Goal: Task Accomplishment & Management: Manage account settings

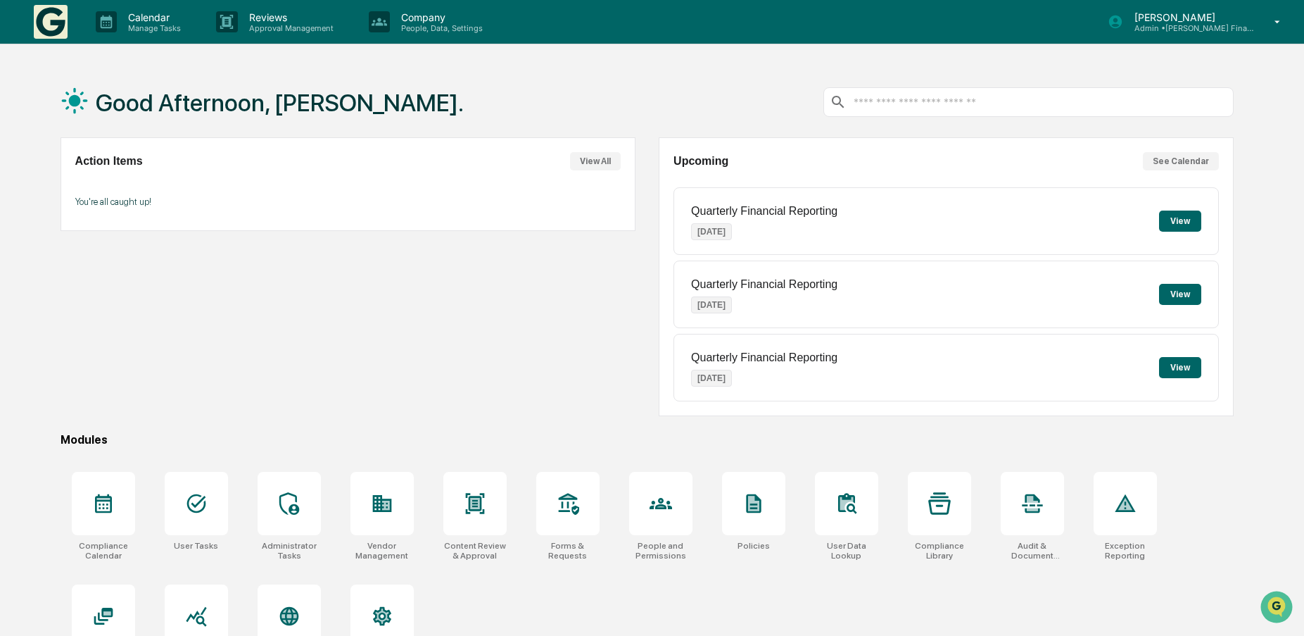
scroll to position [67, 0]
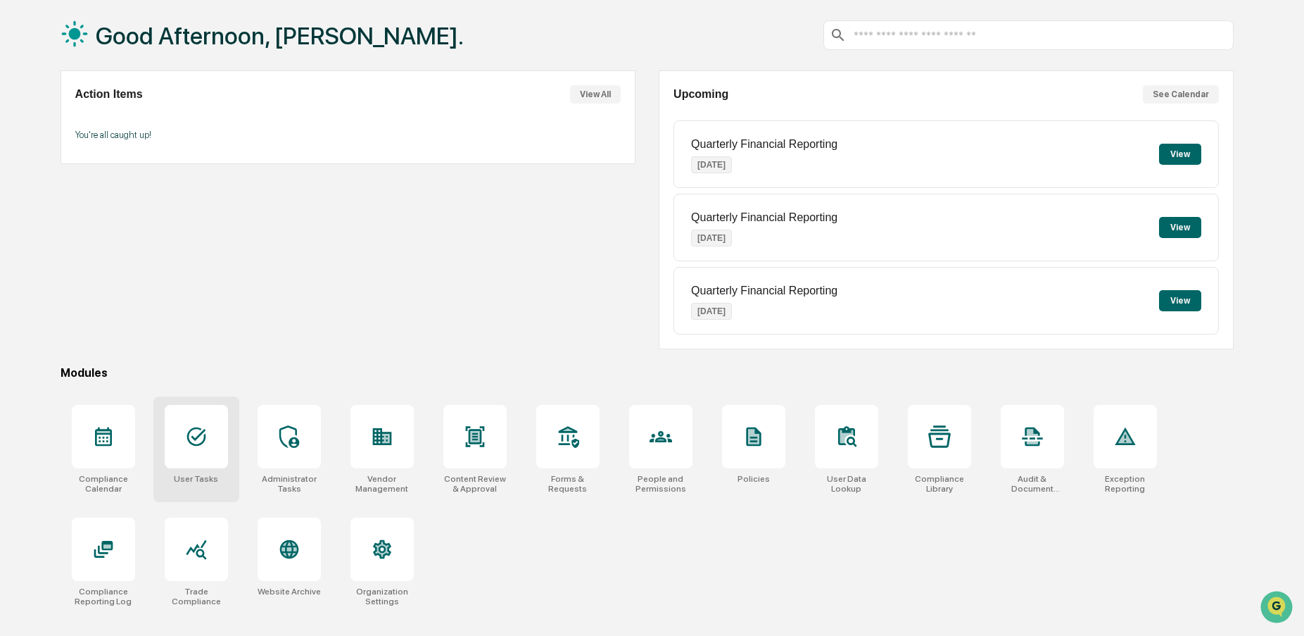
drag, startPoint x: 186, startPoint y: 429, endPoint x: 196, endPoint y: 419, distance: 14.9
click at [187, 428] on icon at bounding box center [196, 436] width 23 height 23
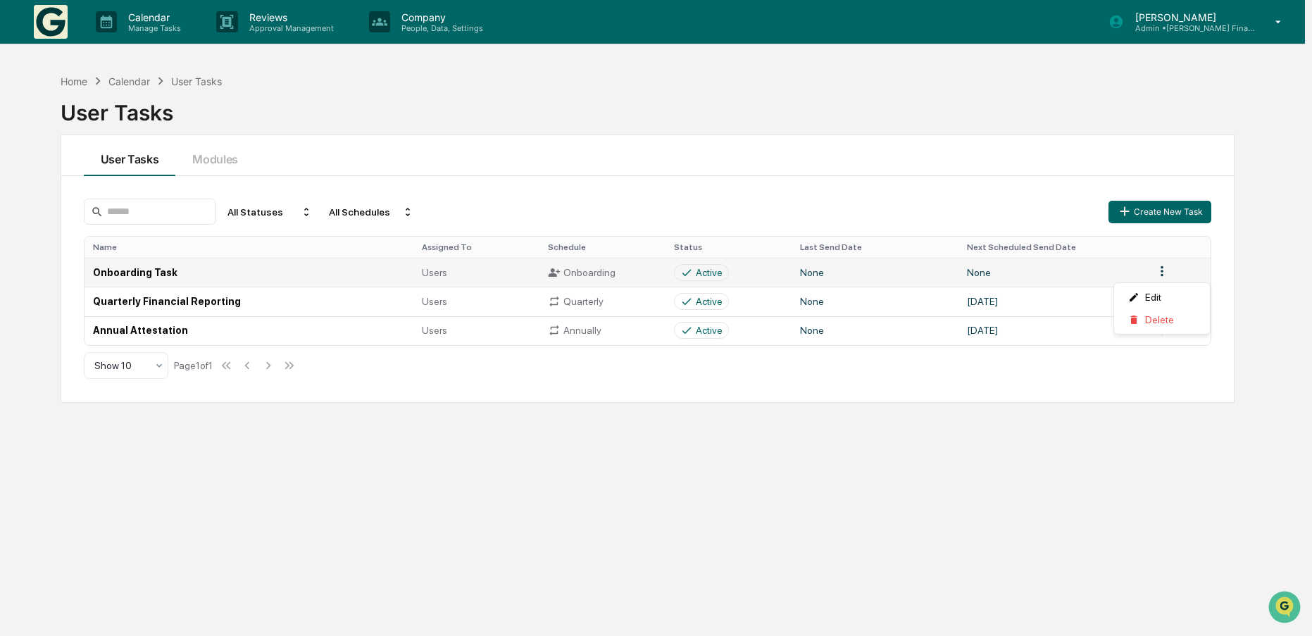
click at [1162, 276] on html "Calendar Manage Tasks Reviews Approval Management Company People, Data, Setting…" at bounding box center [656, 318] width 1312 height 636
click at [398, 487] on html "Calendar Manage Tasks Reviews Approval Management Company People, Data, Setting…" at bounding box center [656, 318] width 1312 height 636
click at [113, 270] on td "Onboarding Task" at bounding box center [248, 272] width 329 height 29
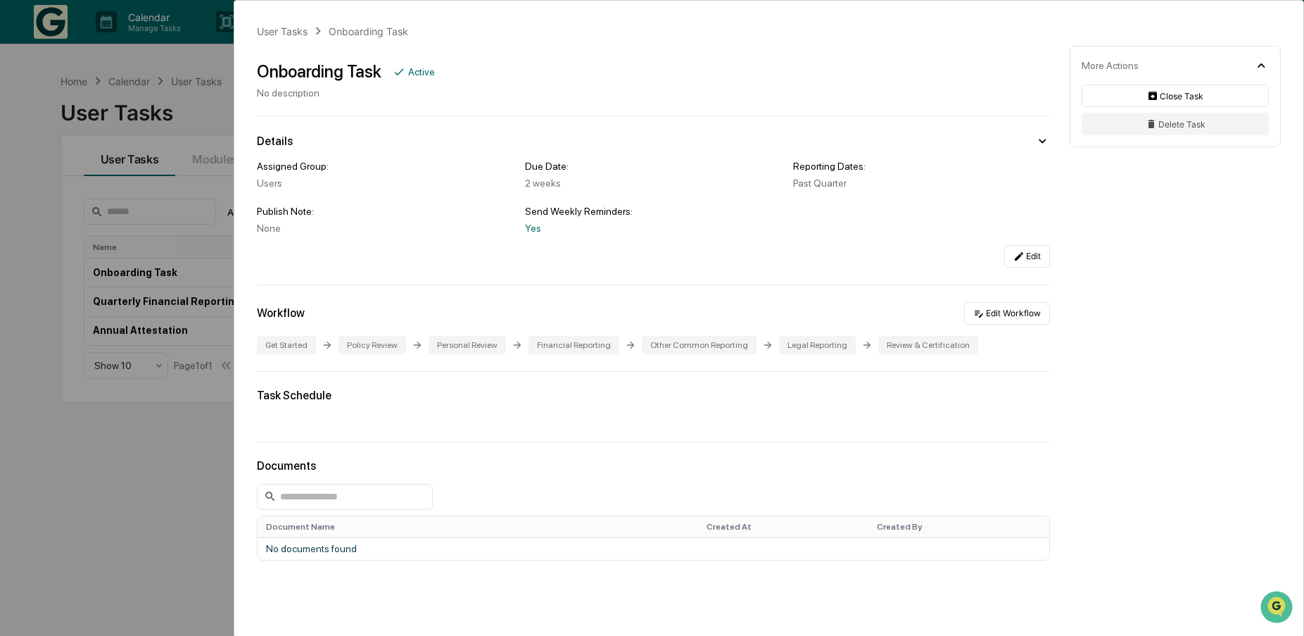
click at [141, 537] on div "User Tasks Onboarding Task Onboarding Task Active No description Details Assign…" at bounding box center [652, 318] width 1304 height 636
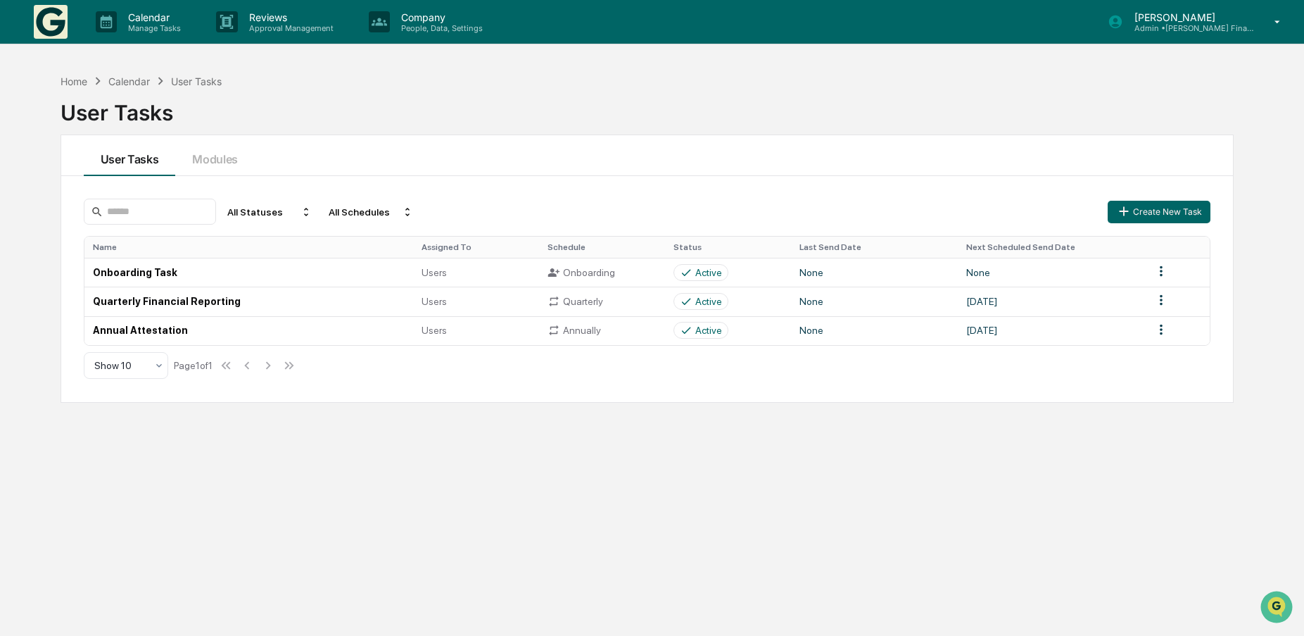
click at [1050, 441] on div "Home Calendar User Tasks User Tasks User Tasks Modules All Statuses All Schedul…" at bounding box center [647, 385] width 1216 height 636
click at [75, 80] on div "Home" at bounding box center [74, 81] width 27 height 12
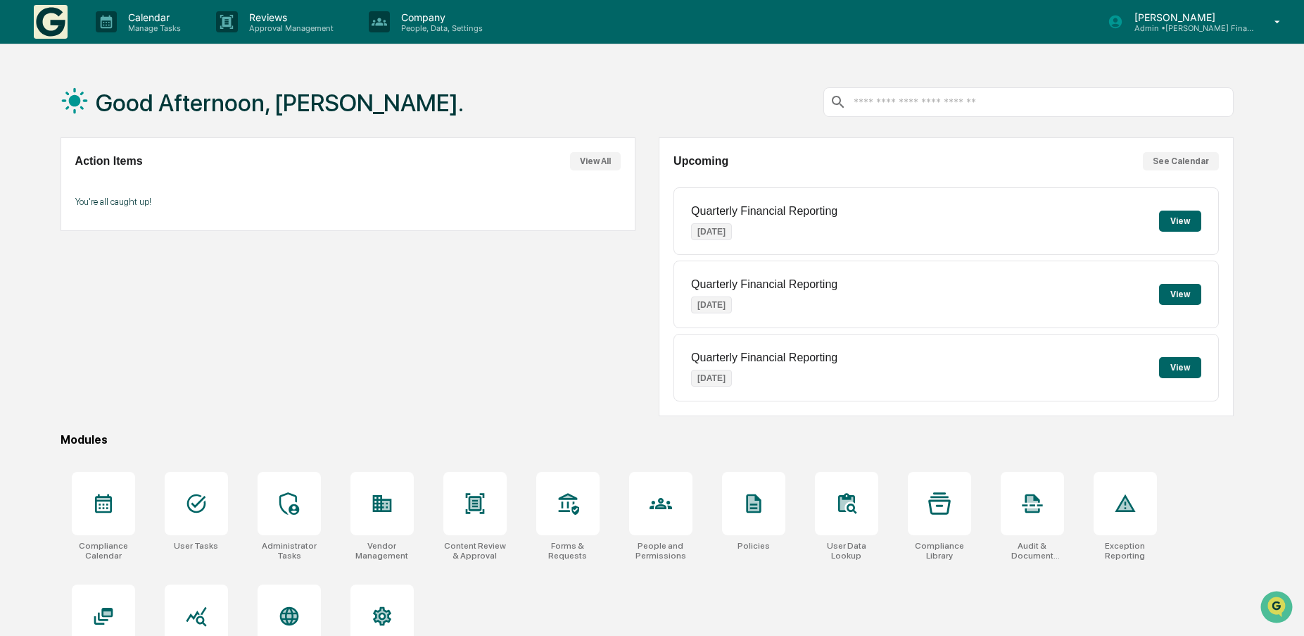
click at [1278, 23] on icon at bounding box center [1279, 21] width 6 height 3
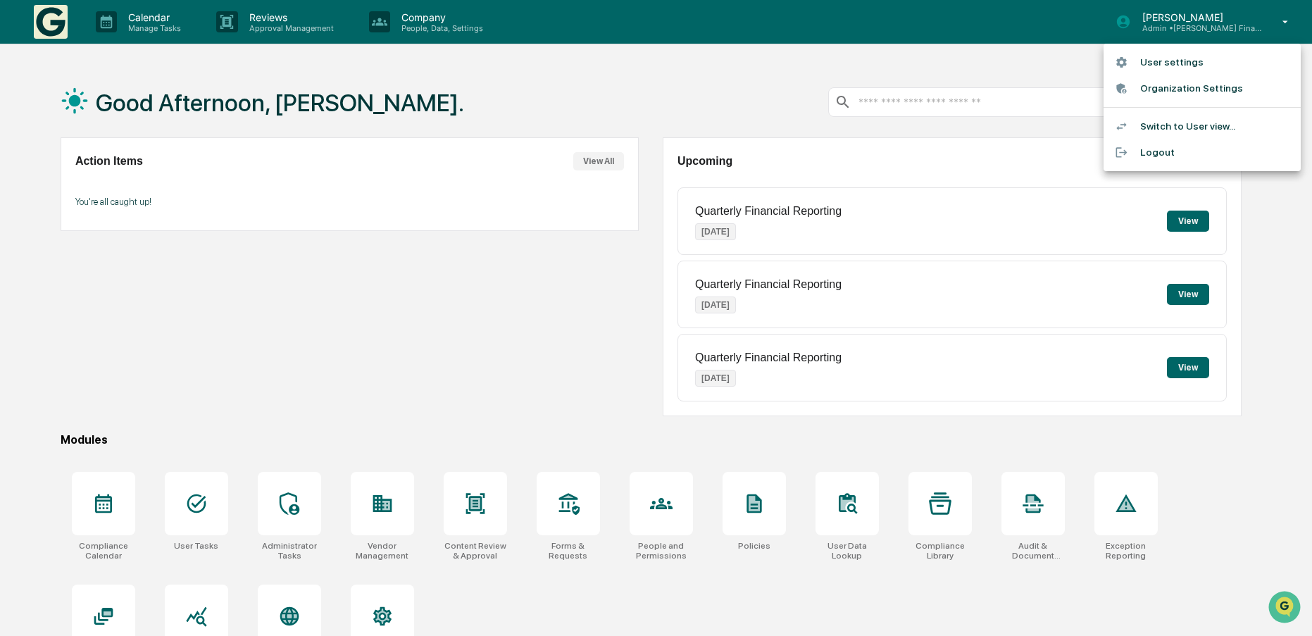
click at [578, 88] on div at bounding box center [656, 318] width 1312 height 636
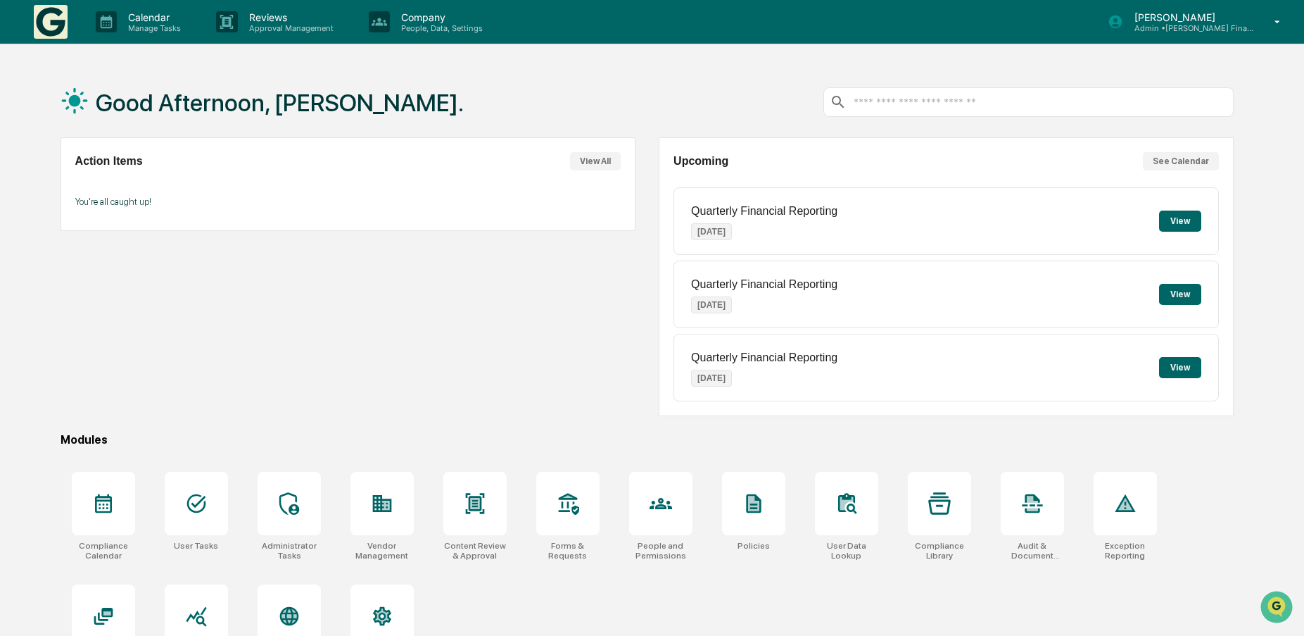
click at [287, 352] on div "Action Items View All You're all caught up!" at bounding box center [348, 276] width 575 height 279
drag, startPoint x: 142, startPoint y: 349, endPoint x: 296, endPoint y: 294, distance: 163.7
click at [142, 349] on div "Action Items View All You're all caught up!" at bounding box center [348, 276] width 575 height 279
click at [196, 506] on icon at bounding box center [196, 503] width 23 height 23
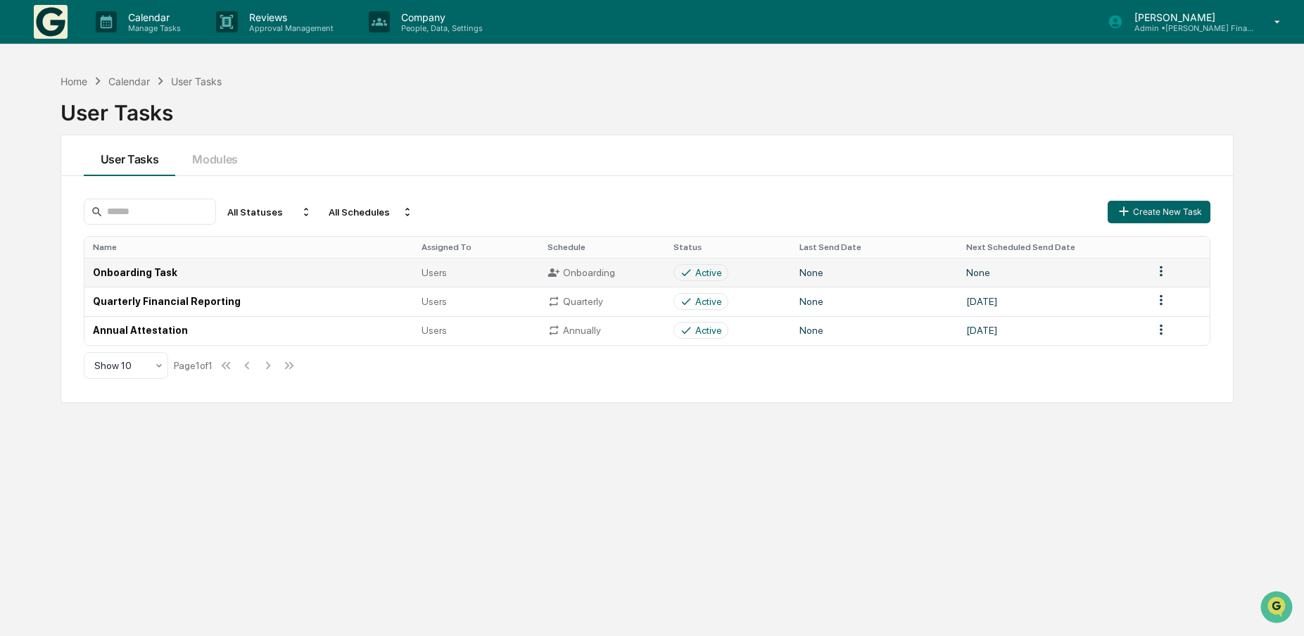
click at [1164, 271] on html "Calendar Manage Tasks Reviews Approval Management Company People, Data, Setting…" at bounding box center [652, 318] width 1304 height 636
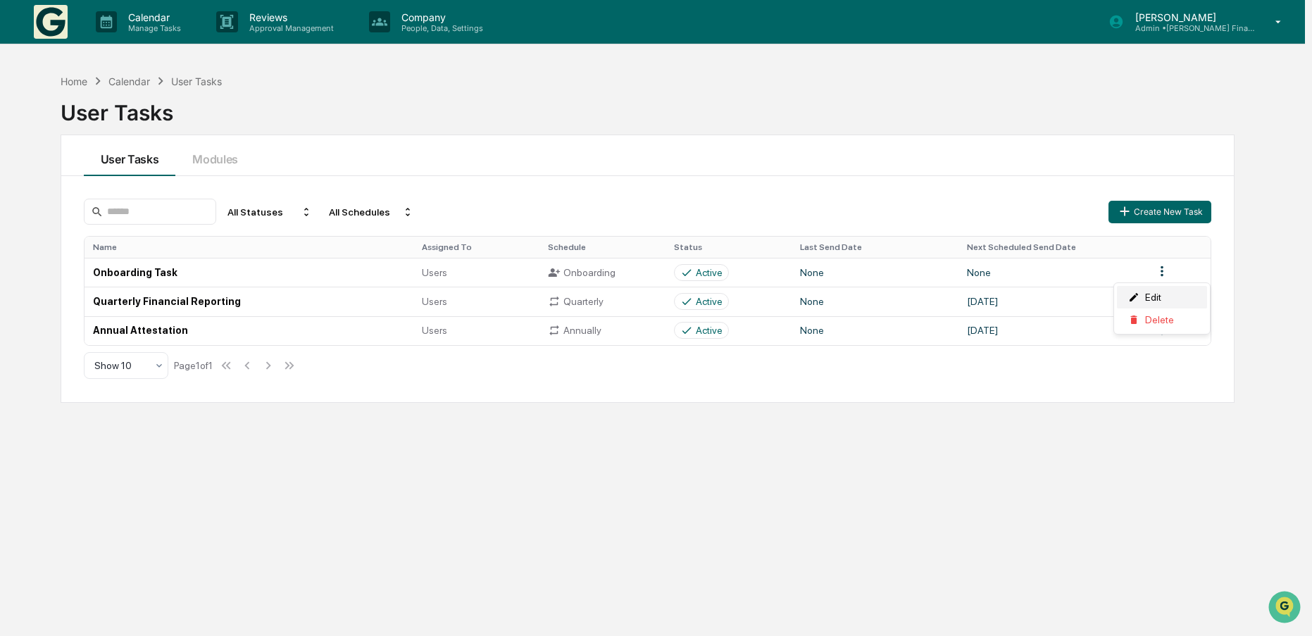
click at [1158, 294] on div "Edit" at bounding box center [1162, 297] width 90 height 23
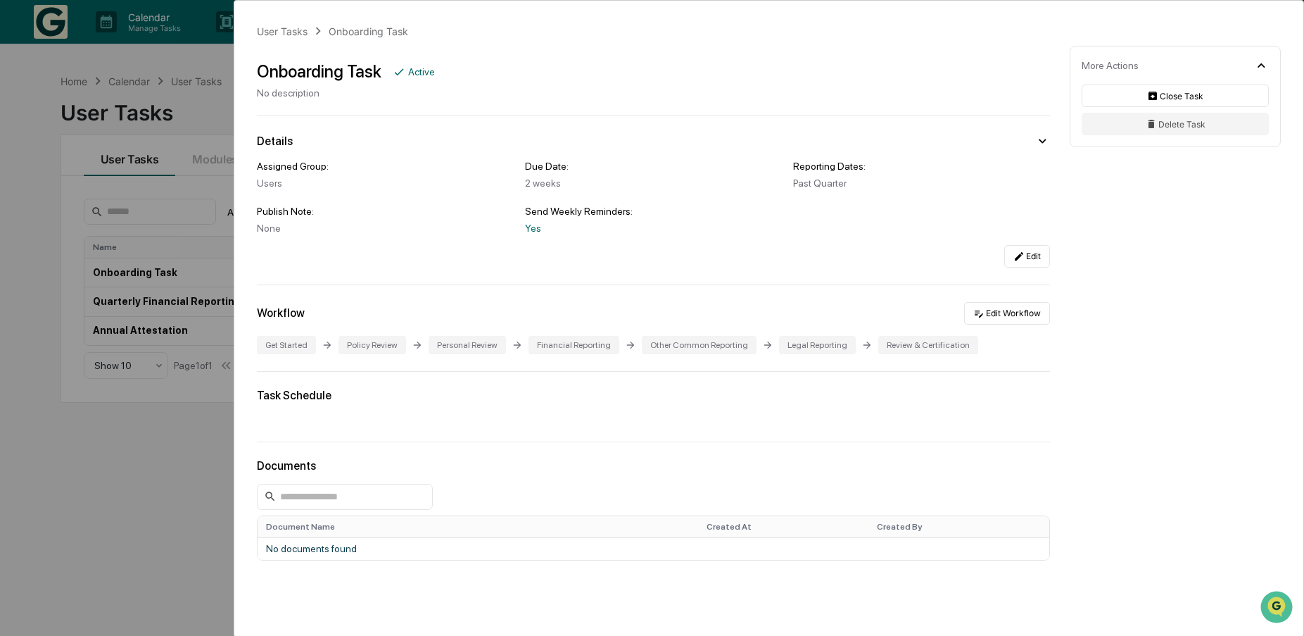
click at [534, 183] on div "2 weeks" at bounding box center [653, 182] width 257 height 11
click at [865, 177] on div "Past Quarter" at bounding box center [921, 182] width 257 height 11
click at [1024, 256] on button "Edit" at bounding box center [1028, 256] width 46 height 23
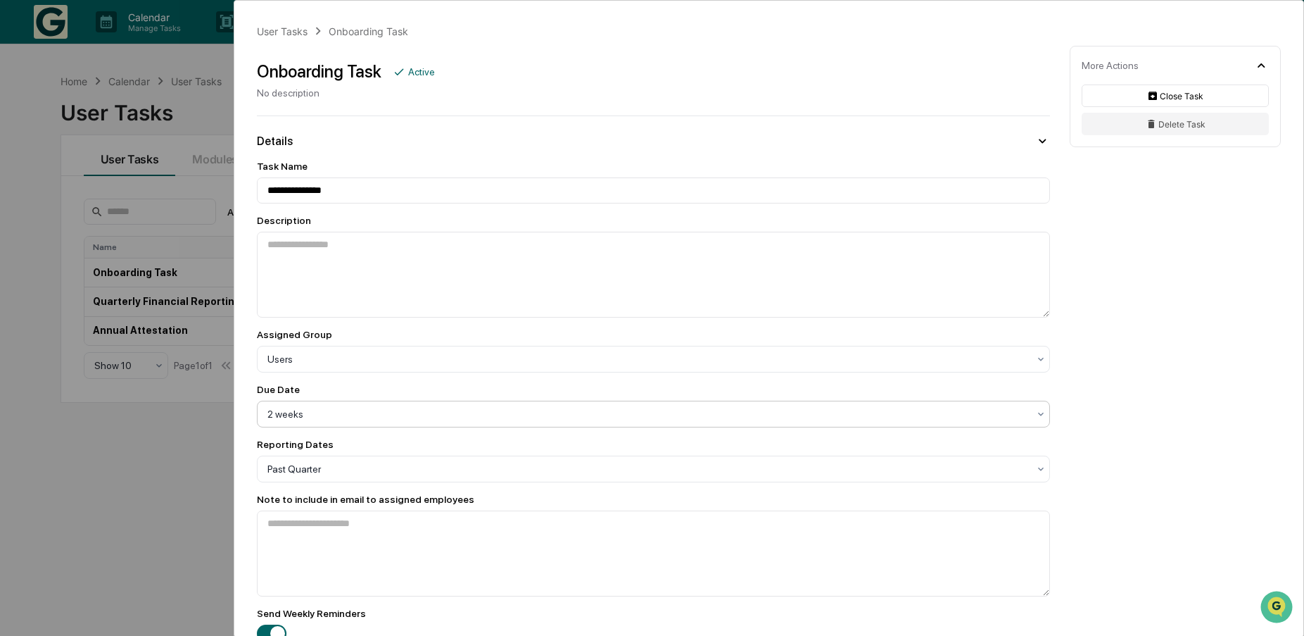
click at [353, 415] on div at bounding box center [648, 414] width 761 height 14
type input "*******"
click at [1183, 409] on div "**********" at bounding box center [768, 558] width 1069 height 1114
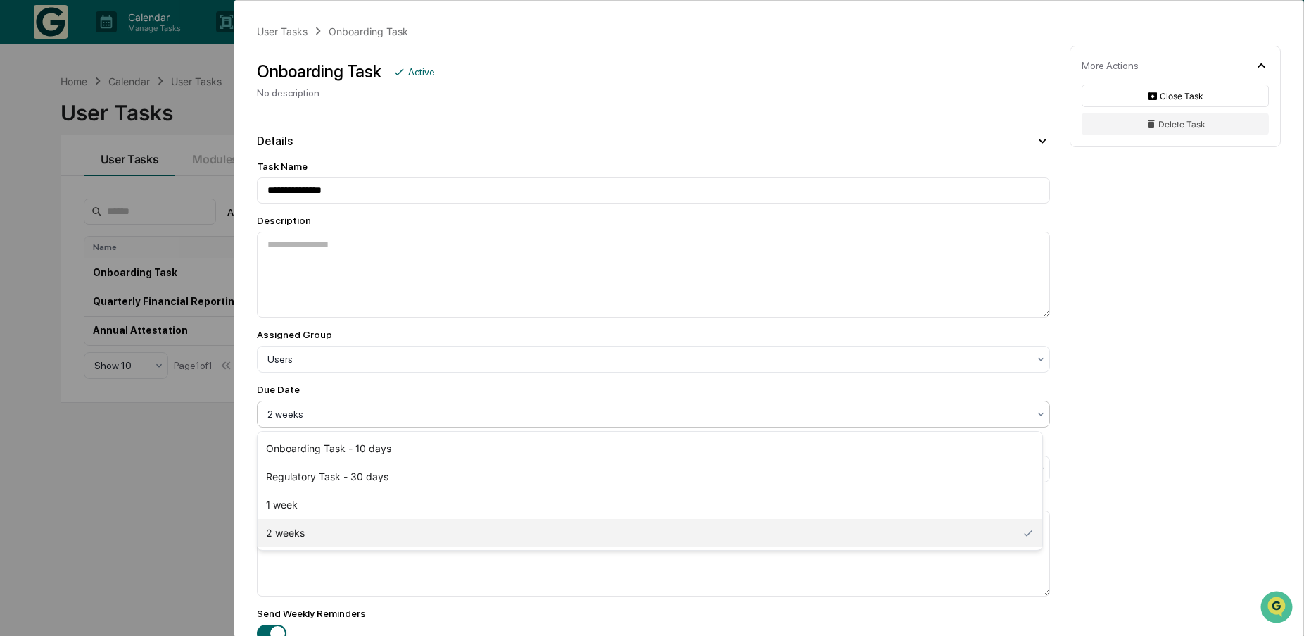
click at [393, 421] on div at bounding box center [648, 414] width 761 height 14
click at [1147, 436] on div "**********" at bounding box center [768, 558] width 1069 height 1114
click at [320, 417] on div at bounding box center [648, 414] width 761 height 14
click at [325, 534] on div "2 weeks" at bounding box center [650, 533] width 785 height 28
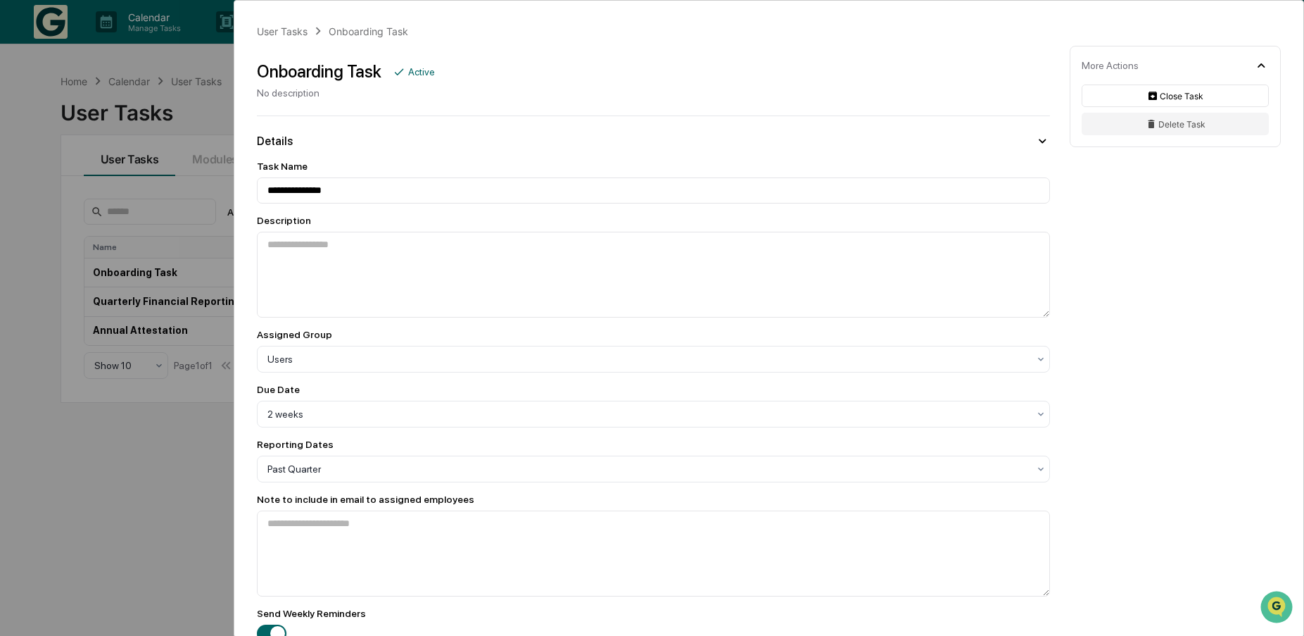
click at [82, 543] on div "**********" at bounding box center [652, 318] width 1304 height 636
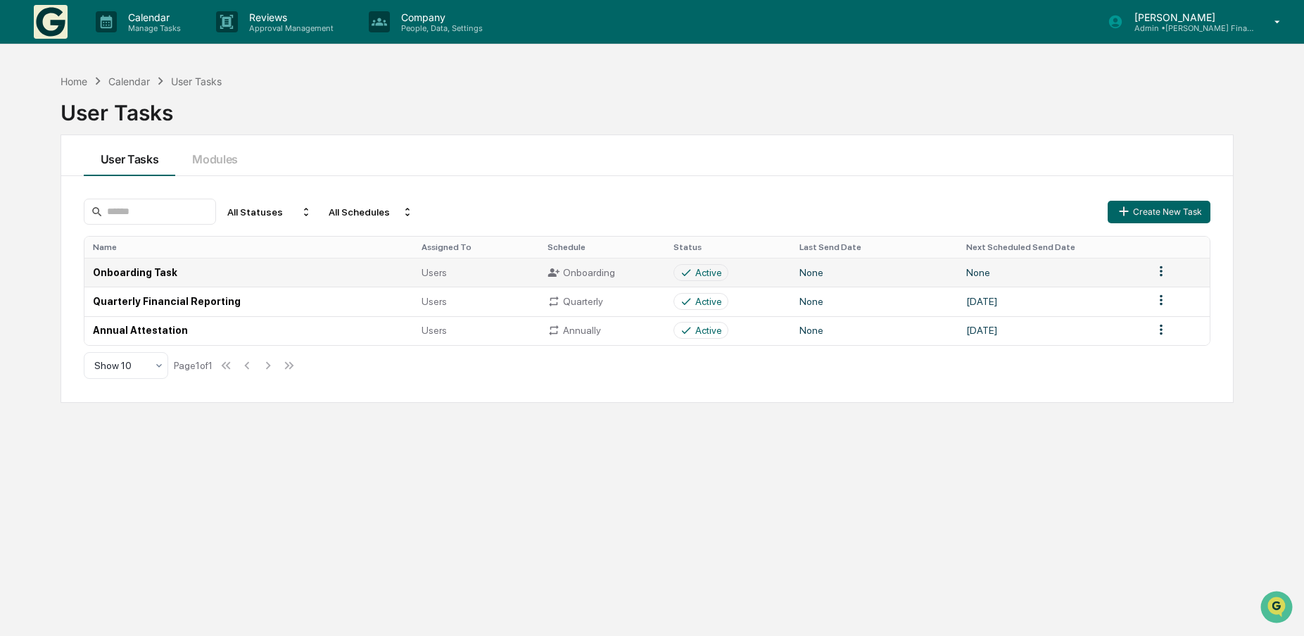
click at [139, 275] on td "Onboarding Task" at bounding box center [248, 272] width 329 height 29
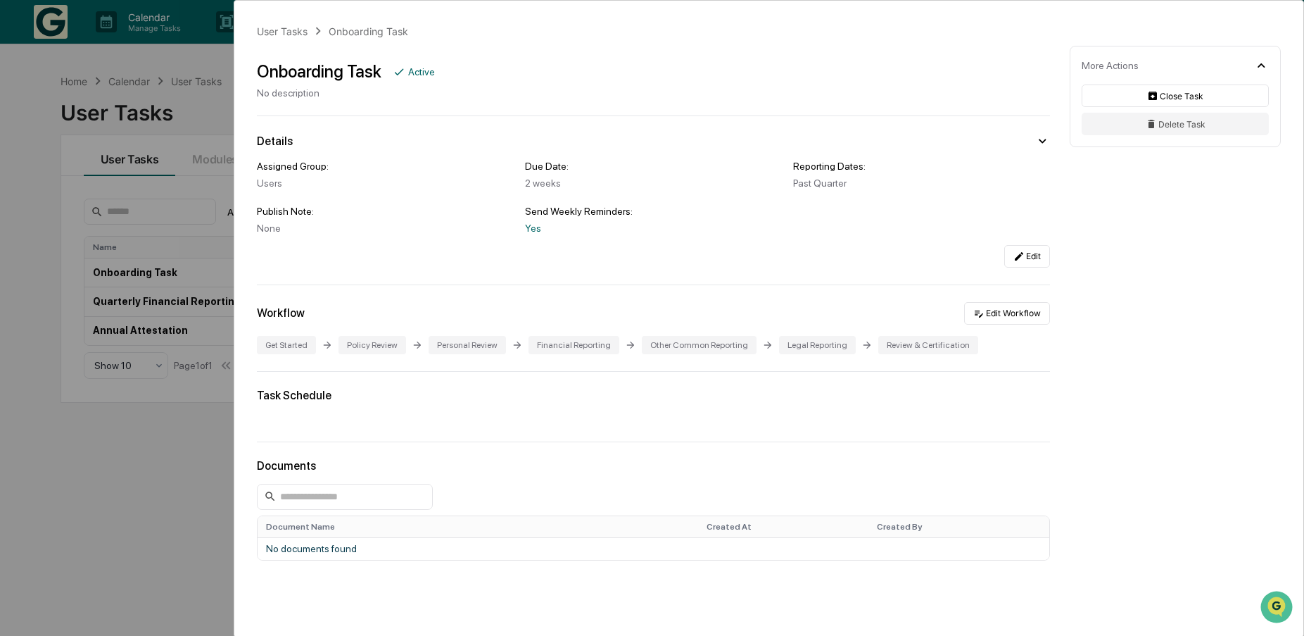
click at [104, 503] on div "User Tasks Onboarding Task Onboarding Task Active No description Details Assign…" at bounding box center [652, 318] width 1304 height 636
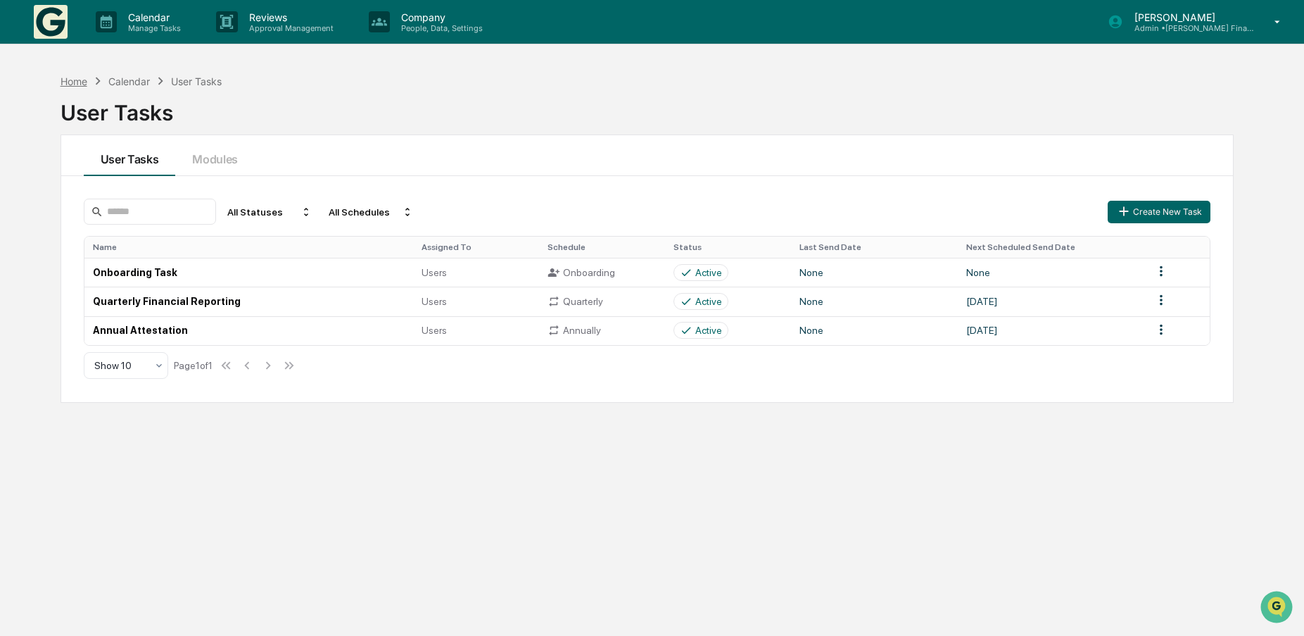
click at [75, 82] on div "Home" at bounding box center [74, 81] width 27 height 12
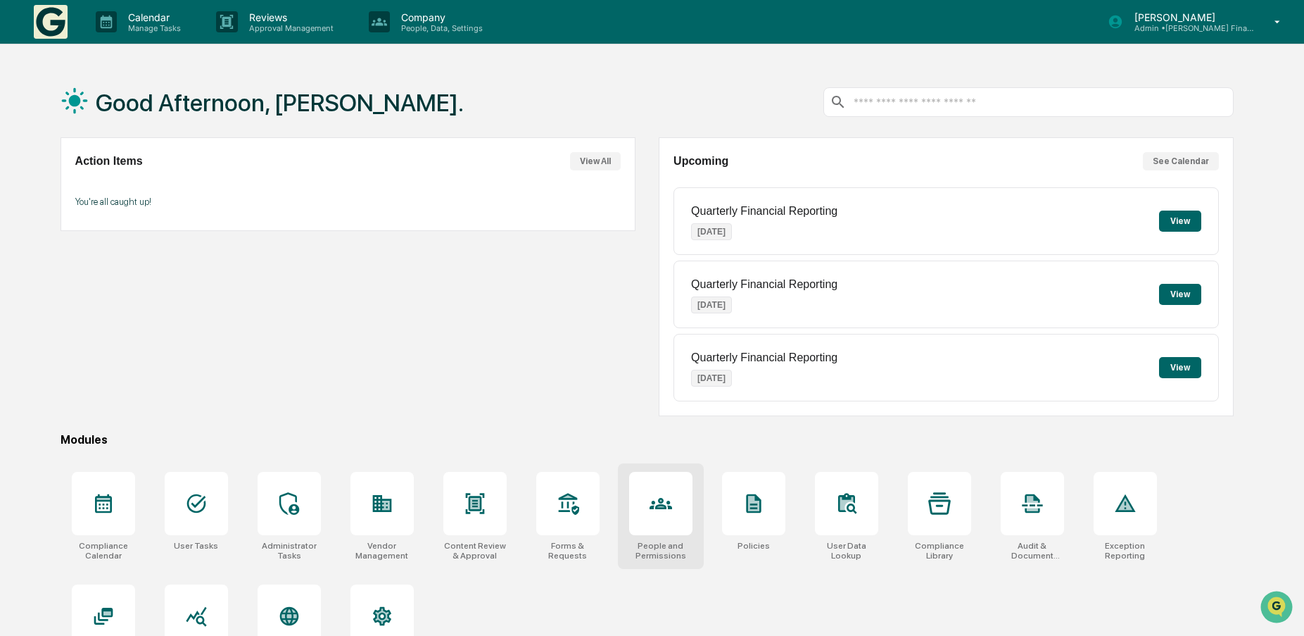
click at [659, 498] on icon at bounding box center [661, 503] width 23 height 23
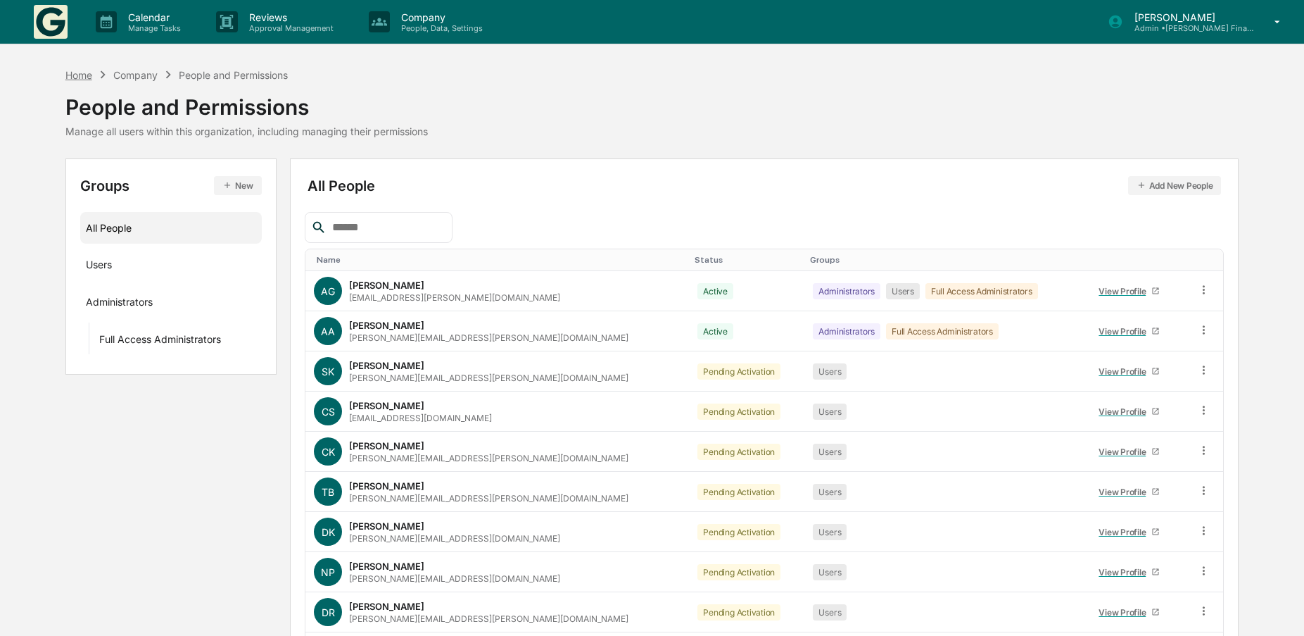
click at [84, 75] on div "Home" at bounding box center [78, 75] width 27 height 12
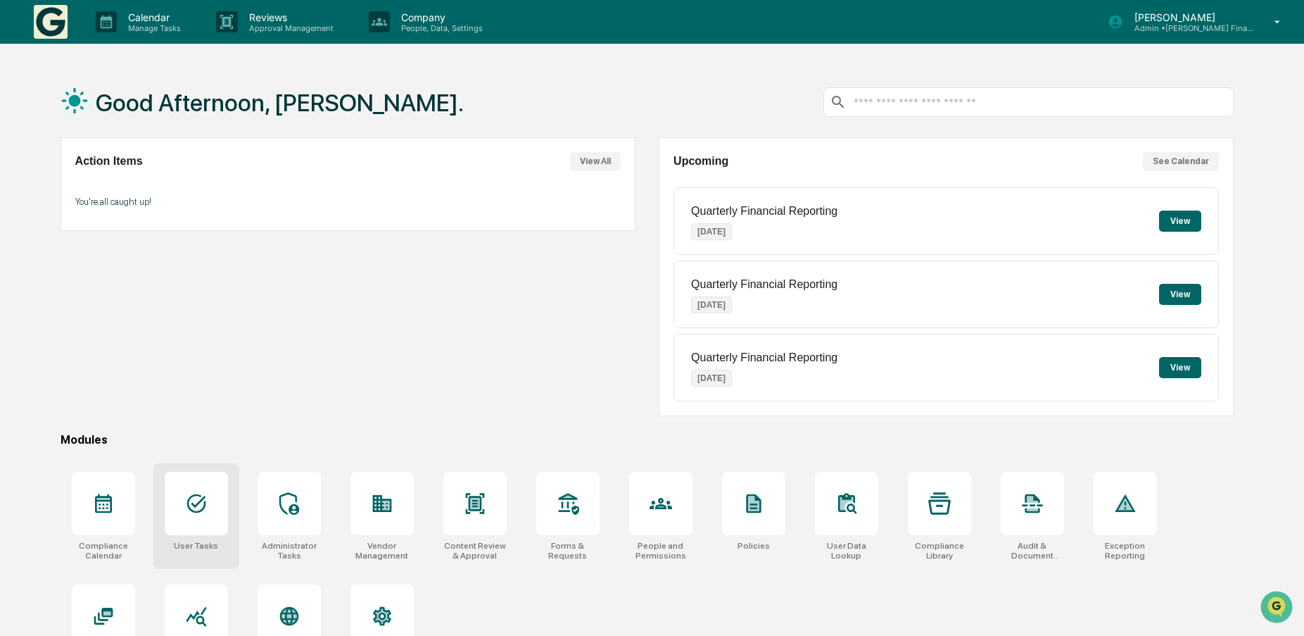
click at [201, 498] on icon at bounding box center [196, 503] width 23 height 23
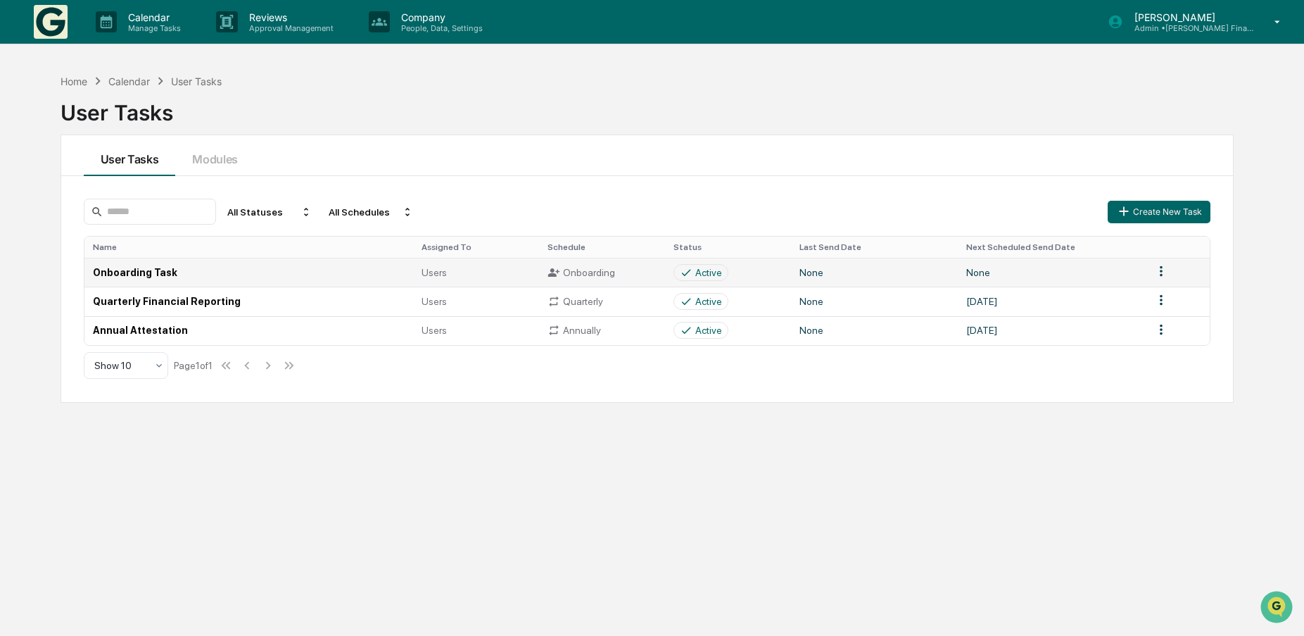
click at [1162, 274] on html "Calendar Manage Tasks Reviews Approval Management Company People, Data, Setting…" at bounding box center [652, 318] width 1304 height 636
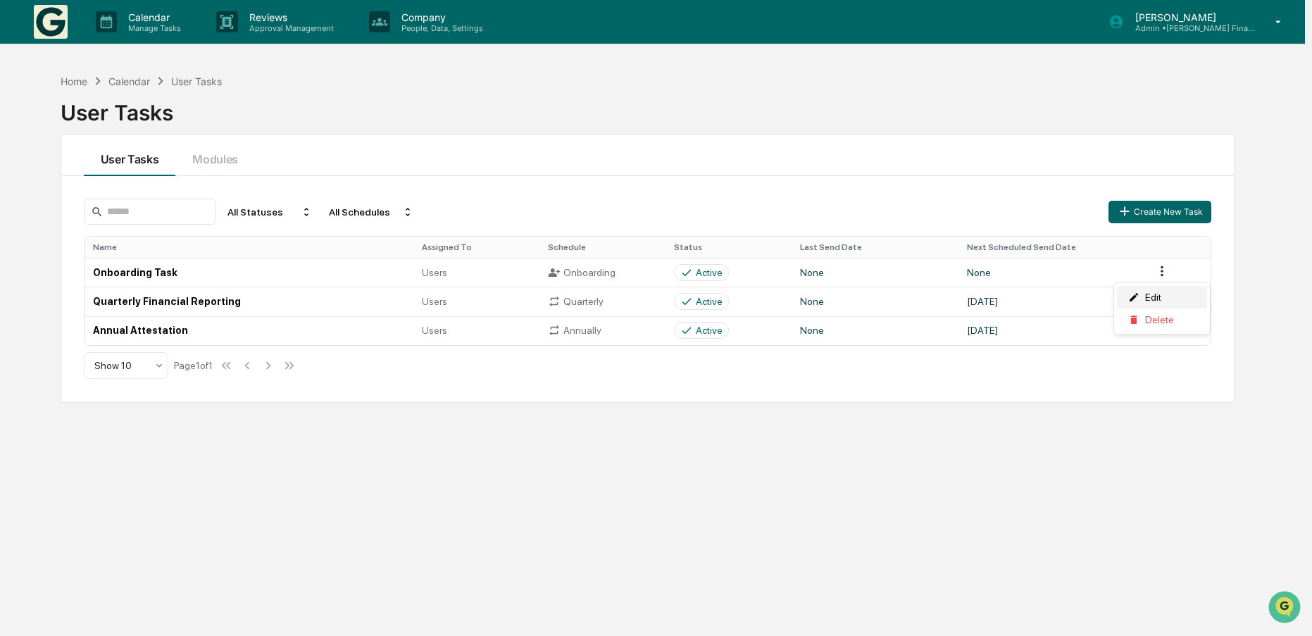
click at [1160, 300] on div "Edit" at bounding box center [1162, 297] width 90 height 23
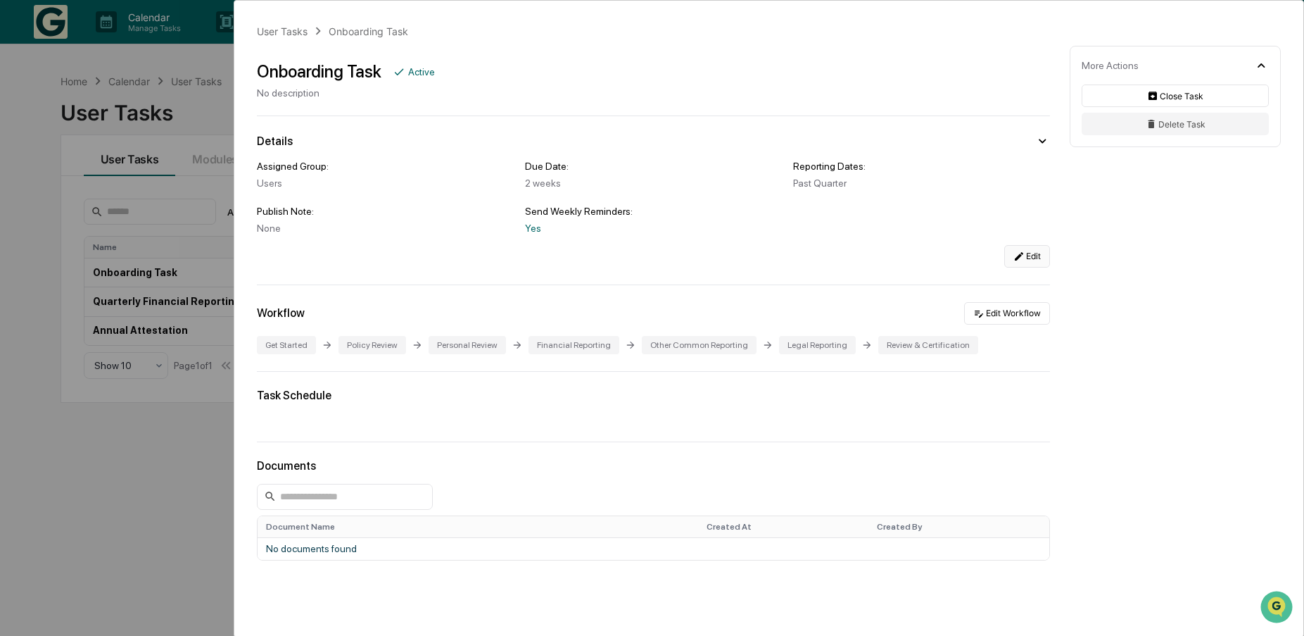
click at [1026, 257] on button "Edit" at bounding box center [1028, 256] width 46 height 23
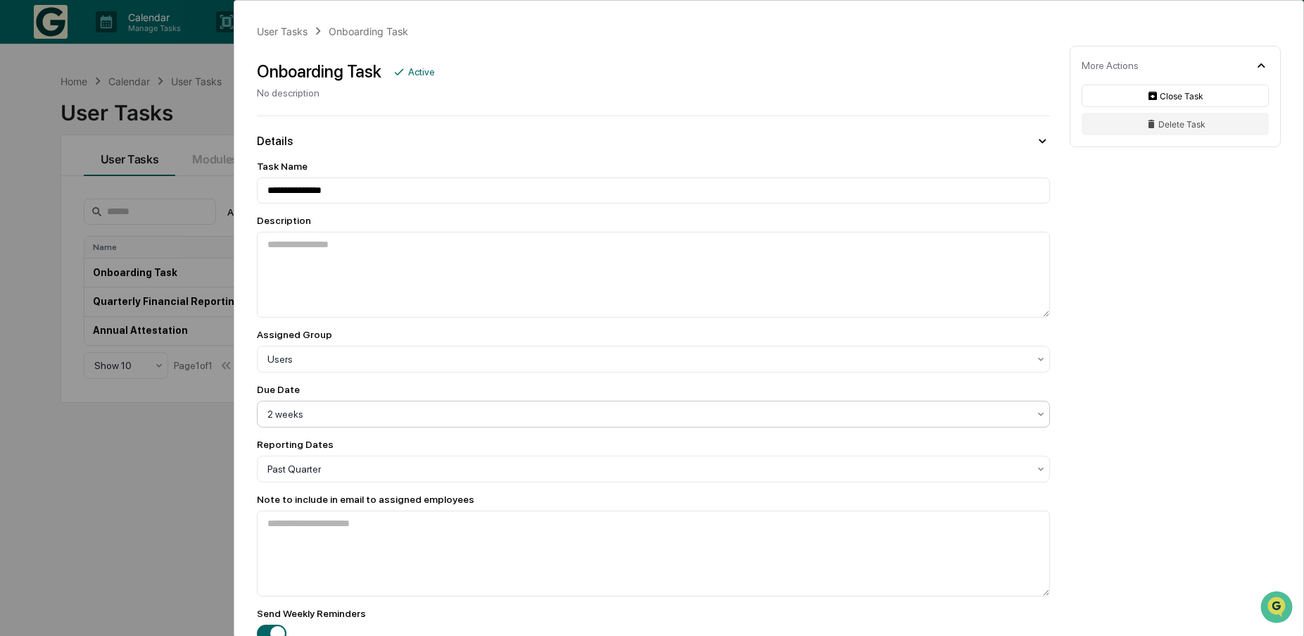
click at [369, 419] on div at bounding box center [648, 414] width 761 height 14
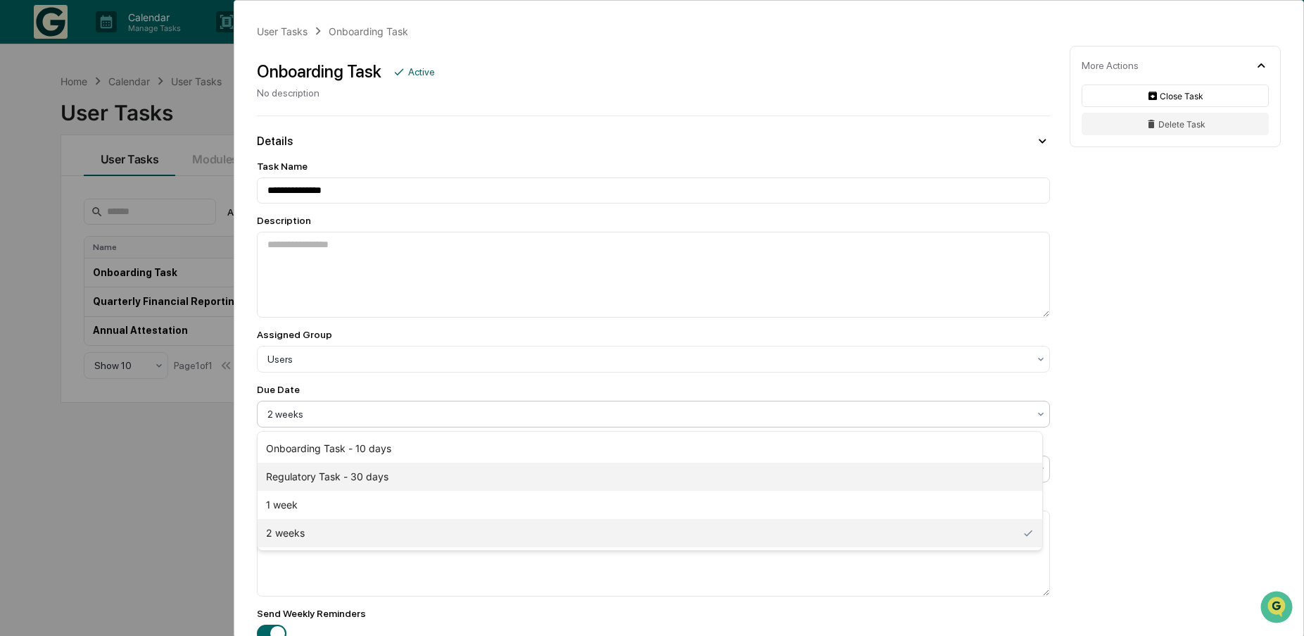
drag, startPoint x: 356, startPoint y: 481, endPoint x: 424, endPoint y: 473, distance: 69.4
click at [356, 480] on div "Regulatory Task - 30 days" at bounding box center [650, 477] width 785 height 28
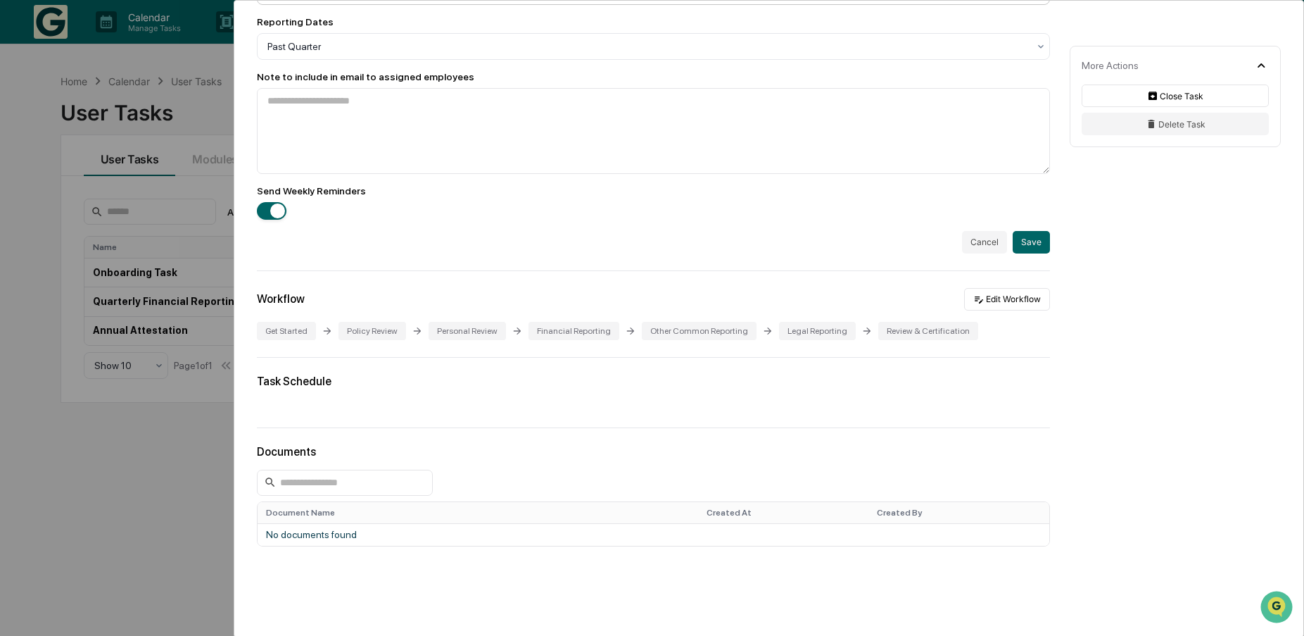
scroll to position [480, 0]
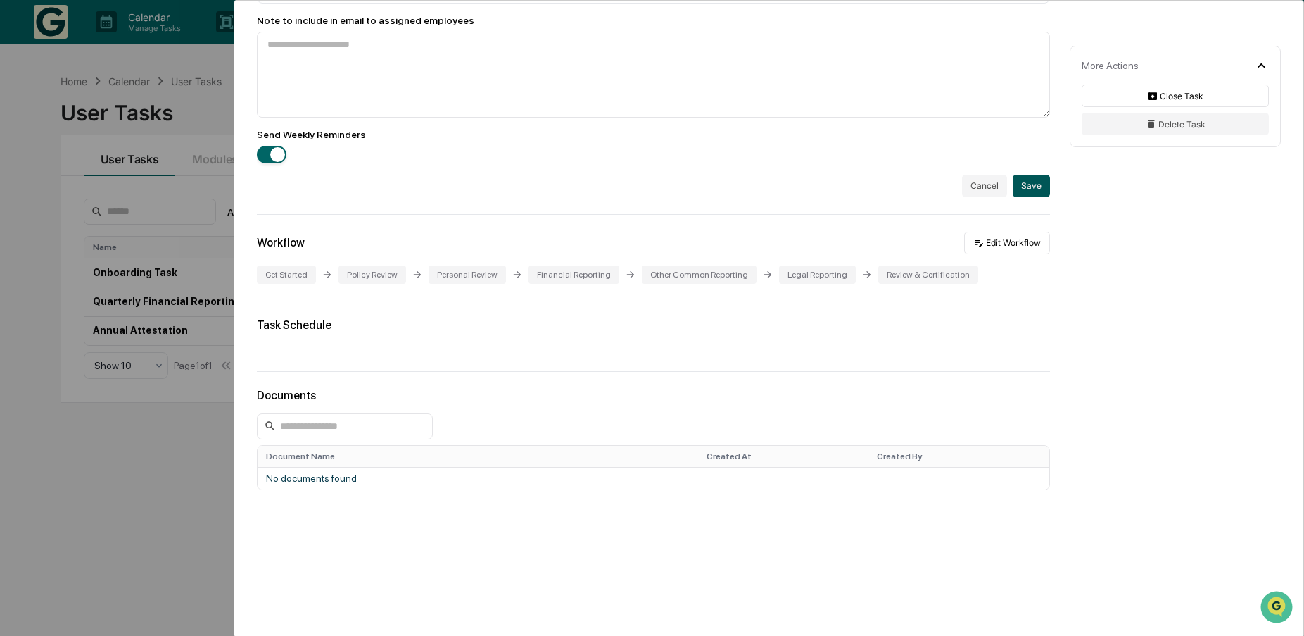
click at [1031, 181] on button "Save" at bounding box center [1031, 186] width 37 height 23
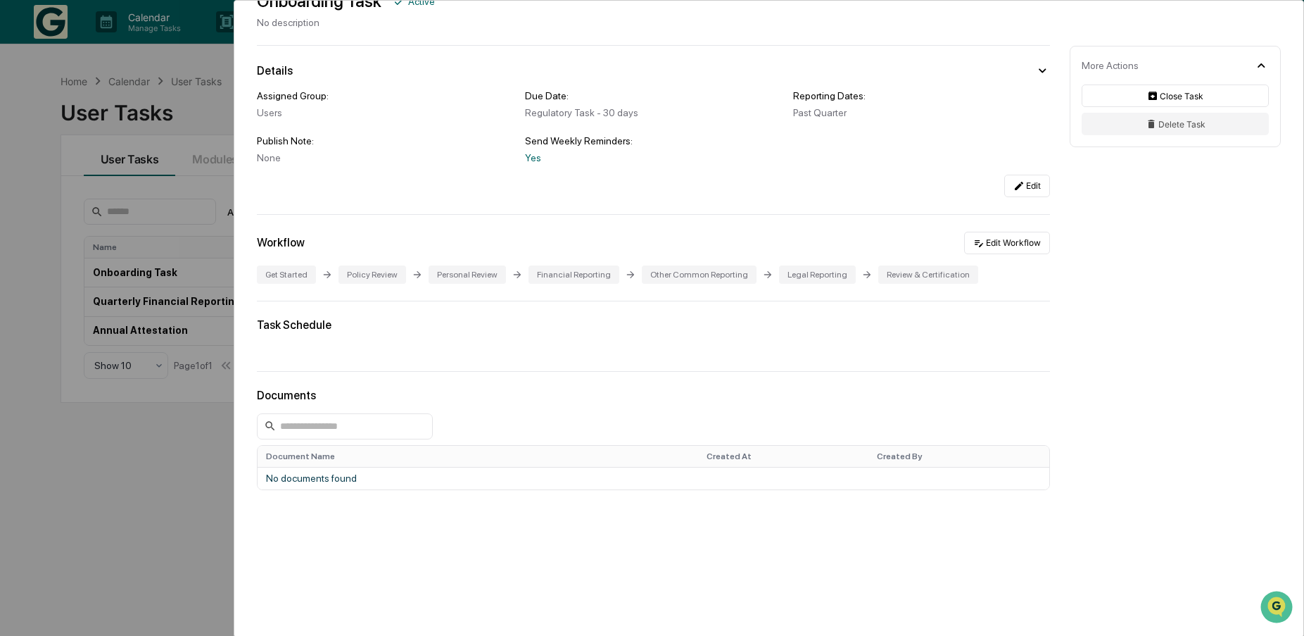
scroll to position [0, 0]
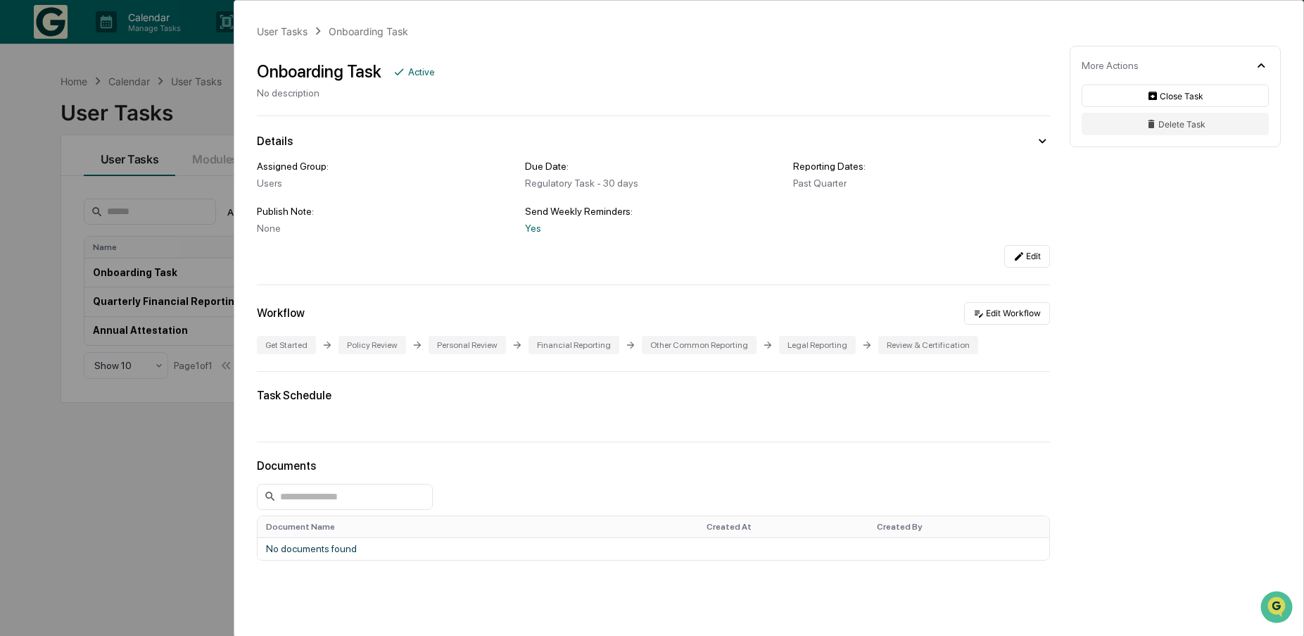
click at [1262, 64] on icon at bounding box center [1261, 65] width 7 height 4
click at [1262, 63] on icon at bounding box center [1261, 65] width 15 height 15
click at [165, 490] on div "User Tasks Onboarding Task Onboarding Task Active No description Details Assign…" at bounding box center [652, 318] width 1304 height 636
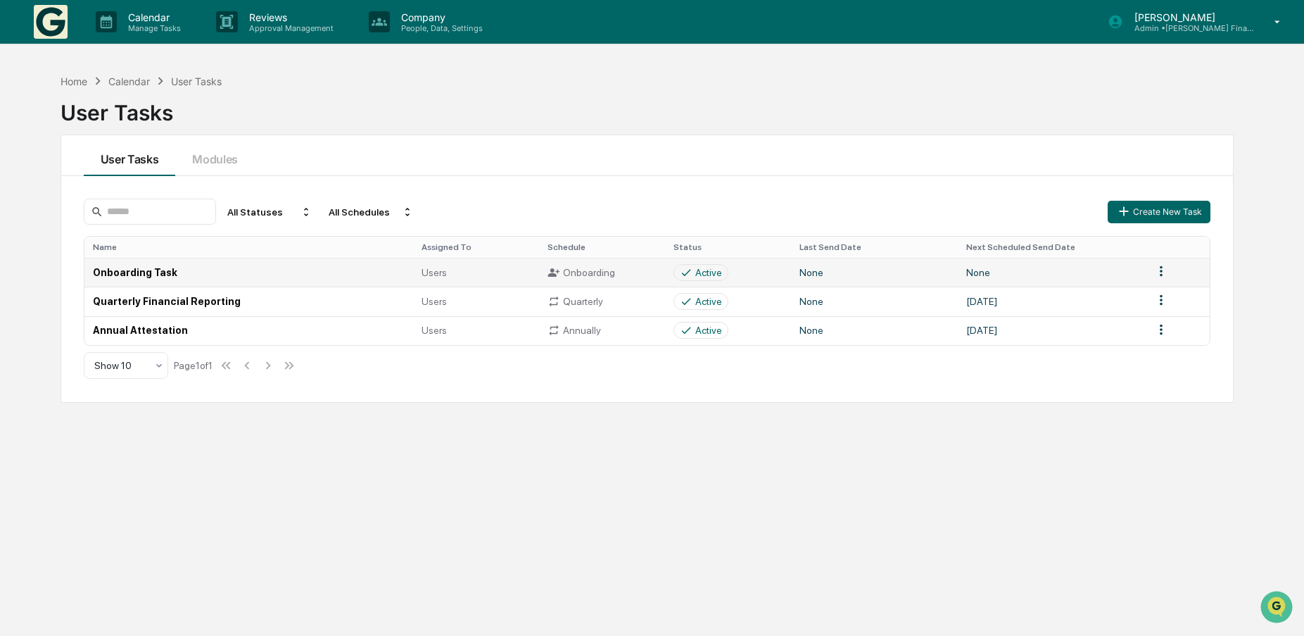
click at [134, 272] on td "Onboarding Task" at bounding box center [248, 272] width 329 height 29
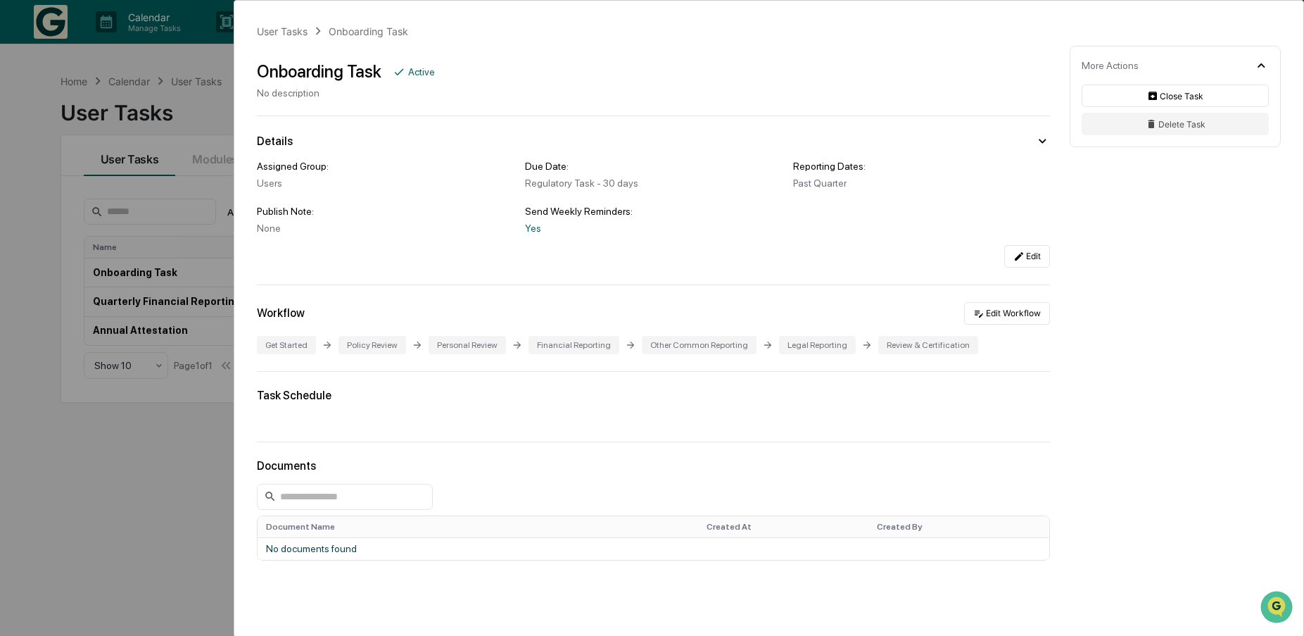
click at [144, 483] on div "User Tasks Onboarding Task Onboarding Task Active No description Details Assign…" at bounding box center [652, 318] width 1304 height 636
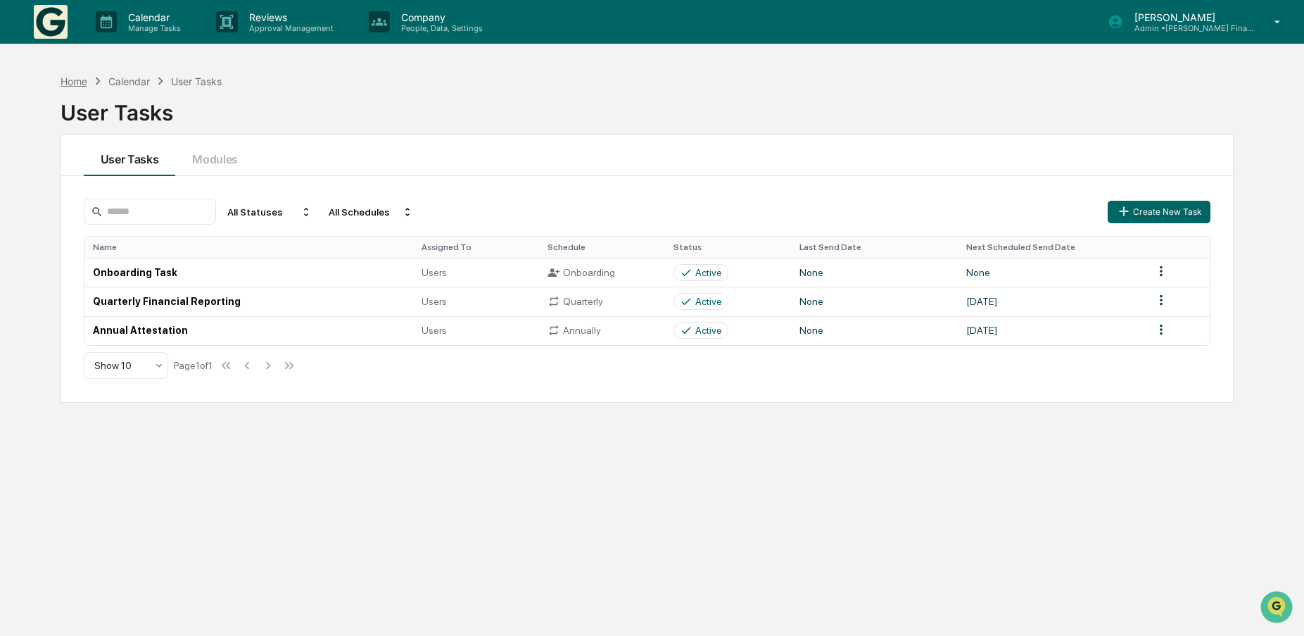
click at [81, 82] on div "Home" at bounding box center [74, 81] width 27 height 12
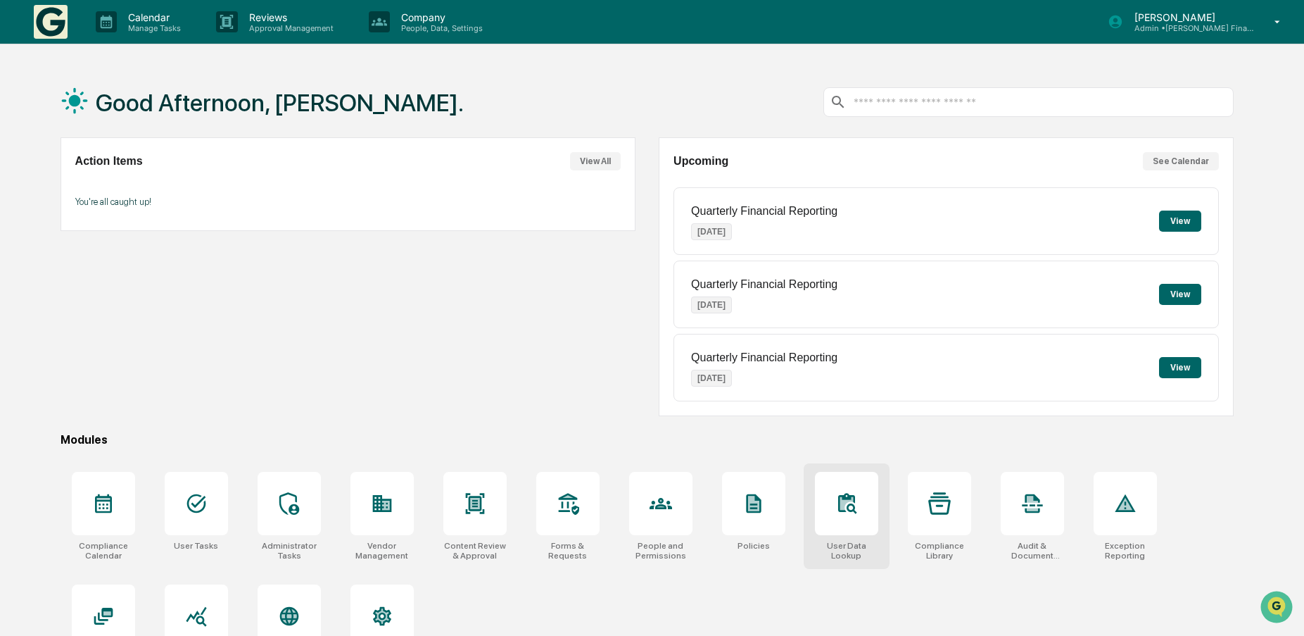
click at [841, 503] on icon at bounding box center [846, 503] width 13 height 13
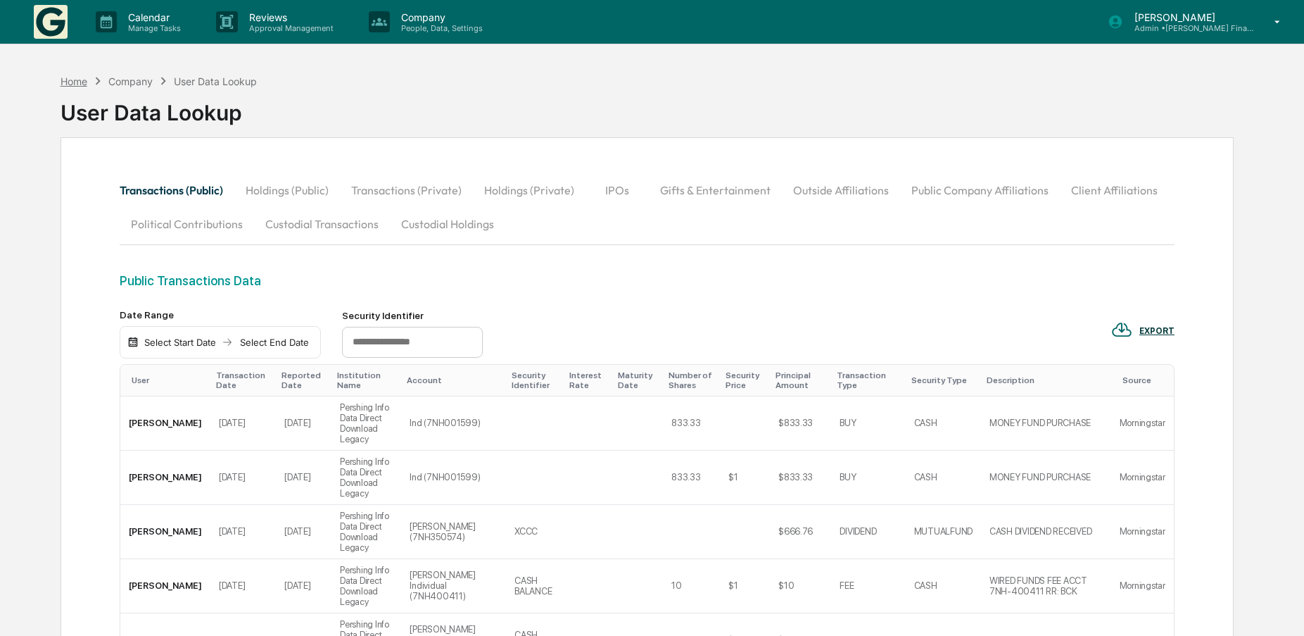
click at [77, 80] on div "Home" at bounding box center [74, 81] width 27 height 12
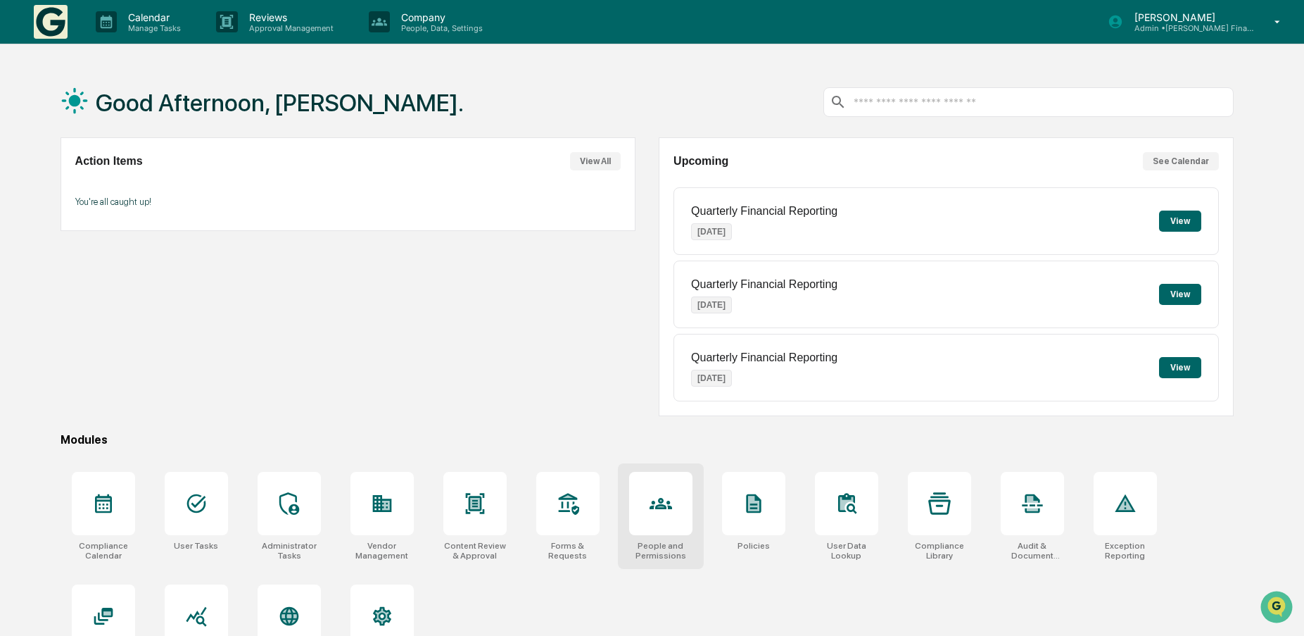
click at [669, 501] on icon at bounding box center [661, 503] width 23 height 23
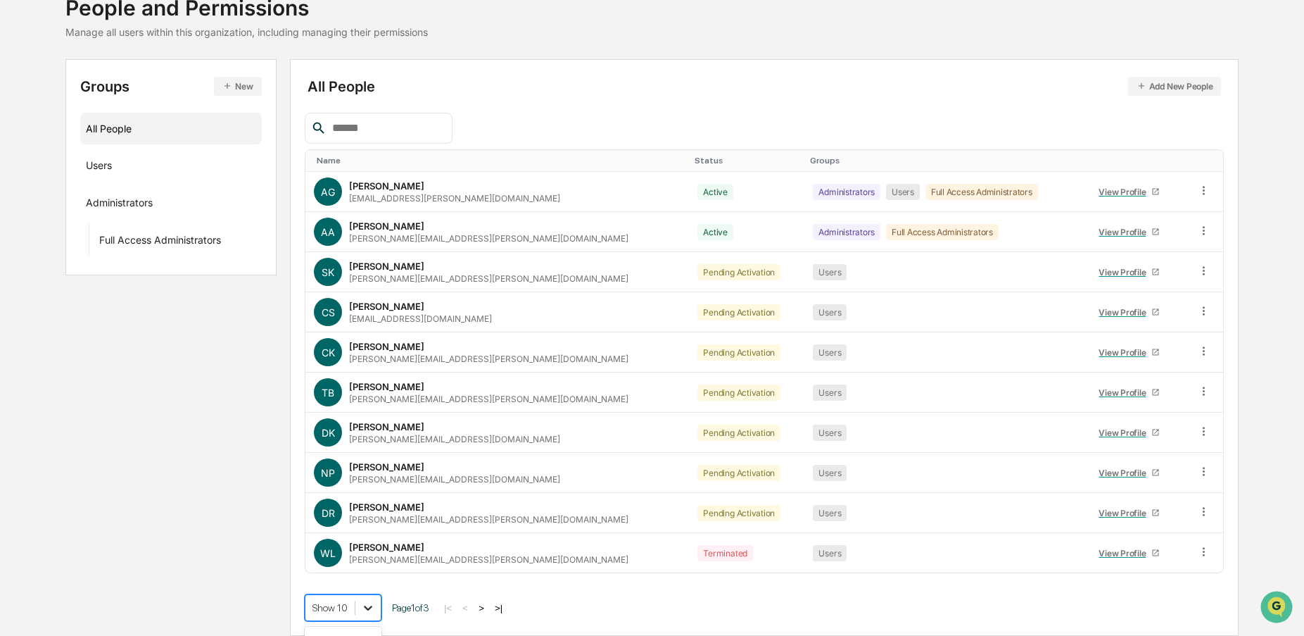
scroll to position [208, 0]
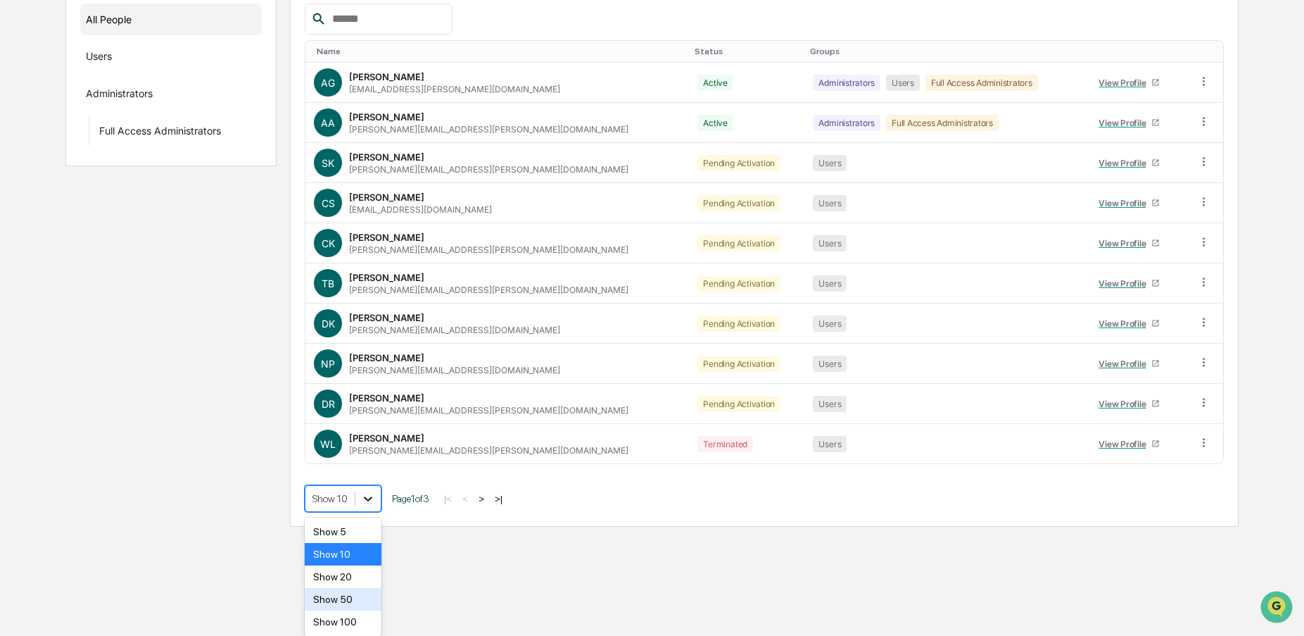
click at [372, 527] on body "Calendar Manage Tasks Reviews Approval Management Company People, Data, Setting…" at bounding box center [652, 159] width 1304 height 735
click at [356, 619] on div "Show 100" at bounding box center [343, 621] width 77 height 23
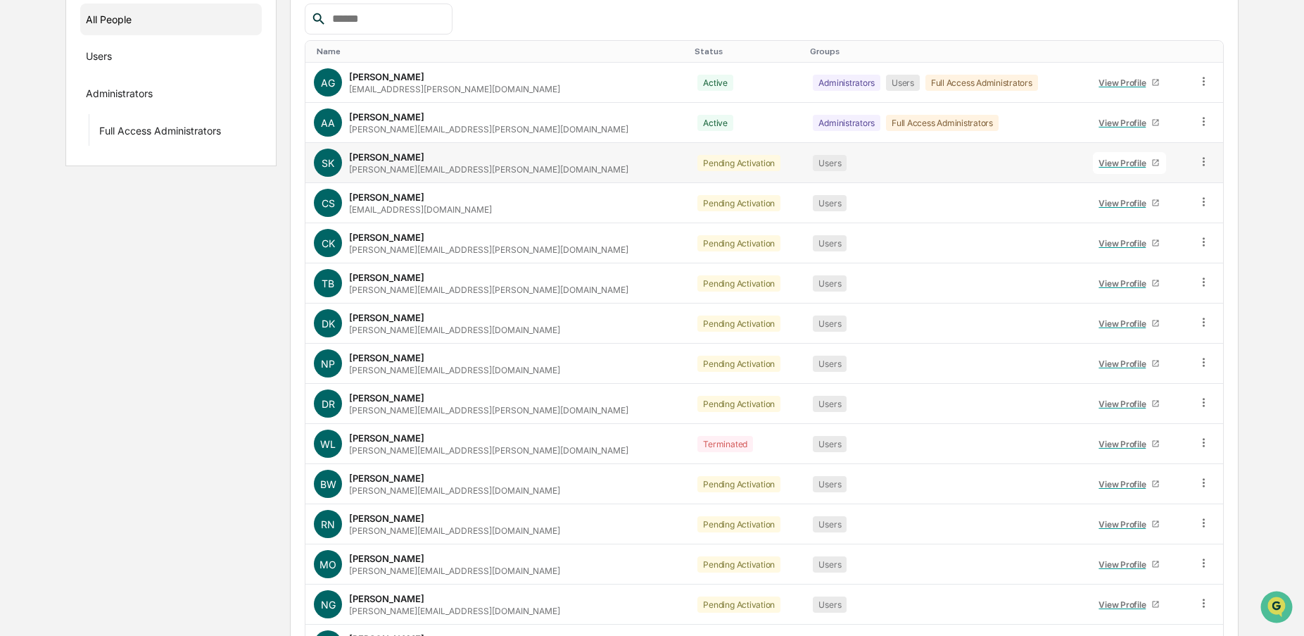
click at [1202, 163] on icon at bounding box center [1203, 161] width 13 height 13
click at [1142, 210] on div "Change Status" at bounding box center [1141, 212] width 117 height 17
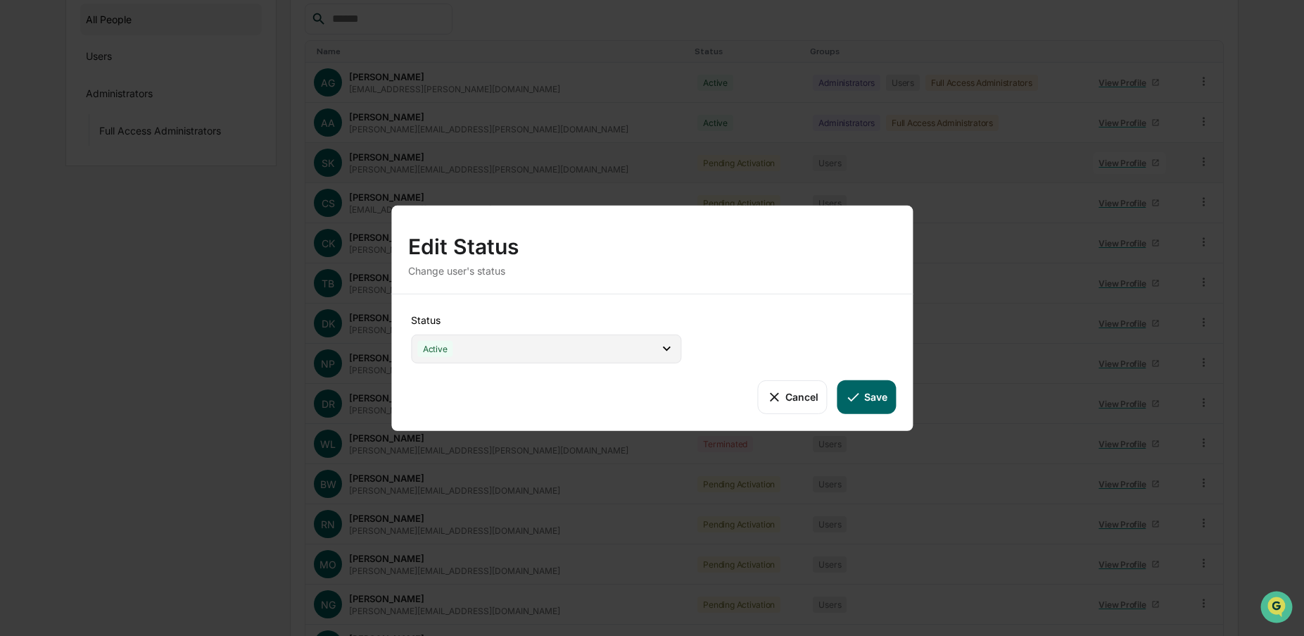
click at [547, 346] on div "Active" at bounding box center [546, 348] width 270 height 29
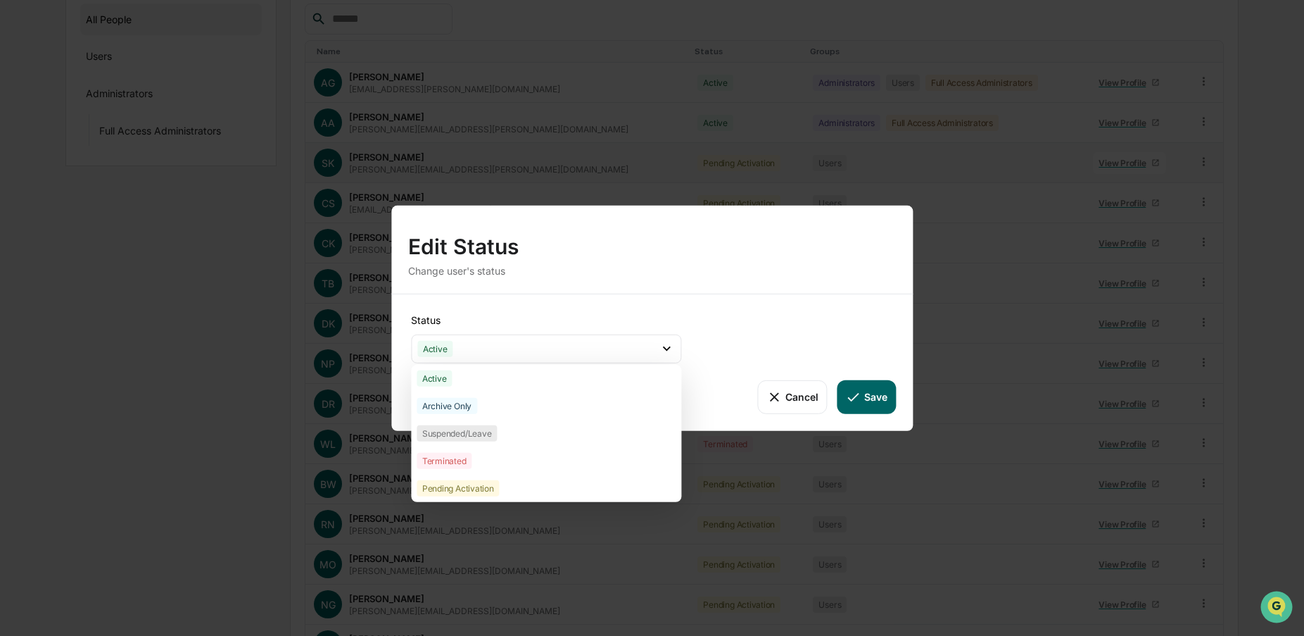
click at [796, 398] on button "Cancel" at bounding box center [793, 396] width 70 height 34
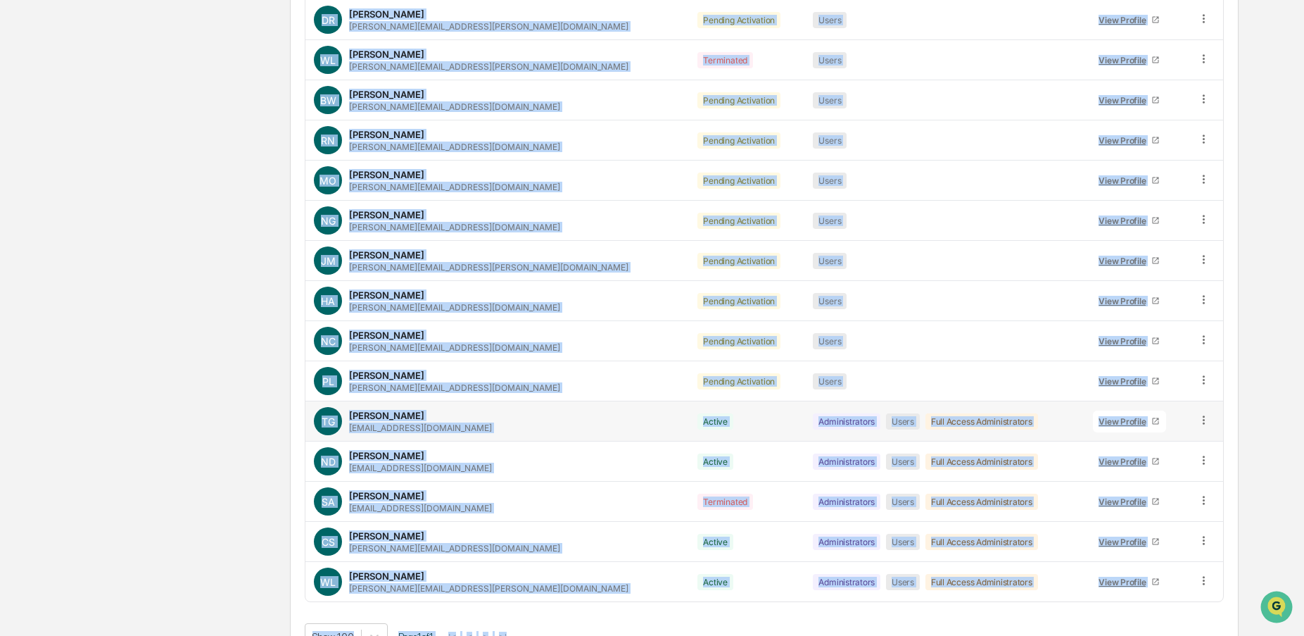
scroll to position [621, 0]
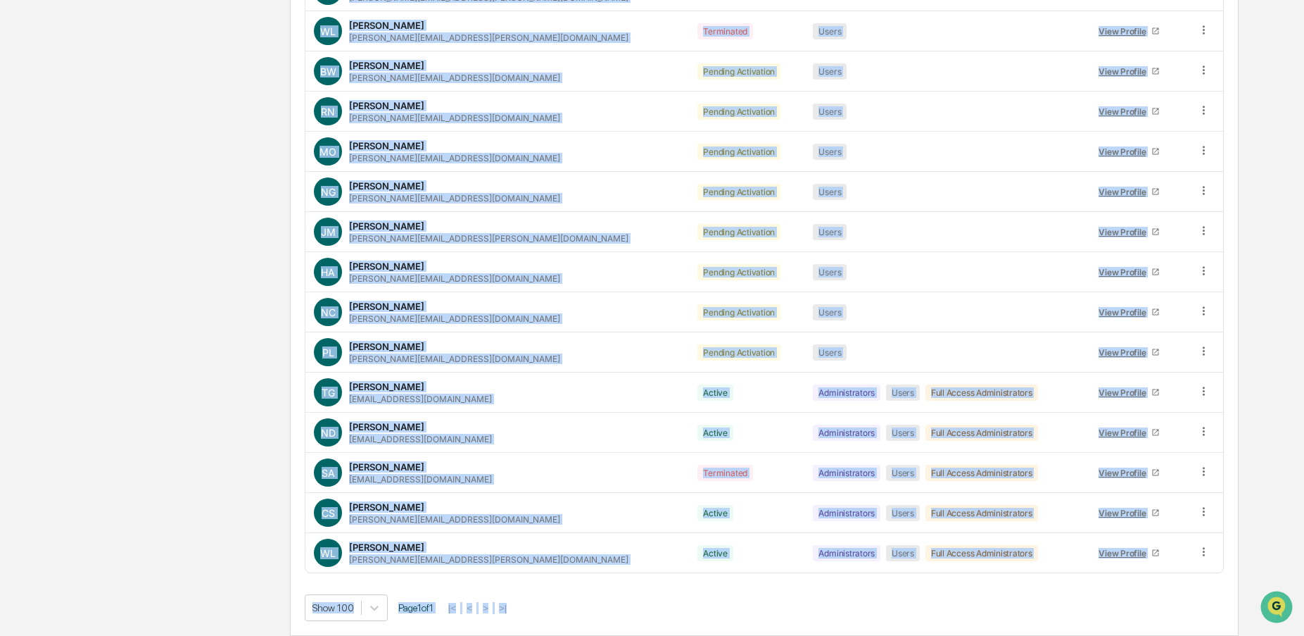
drag, startPoint x: 352, startPoint y: 284, endPoint x: 1232, endPoint y: 577, distance: 927.4
click at [1232, 577] on div "All People Add New People Name Status Groups AG [PERSON_NAME] [EMAIL_ADDRESS][P…" at bounding box center [764, 86] width 949 height 1098
copy div "[PERSON_NAME] [EMAIL_ADDRESS][PERSON_NAME][DOMAIN_NAME] Active Administrators U…"
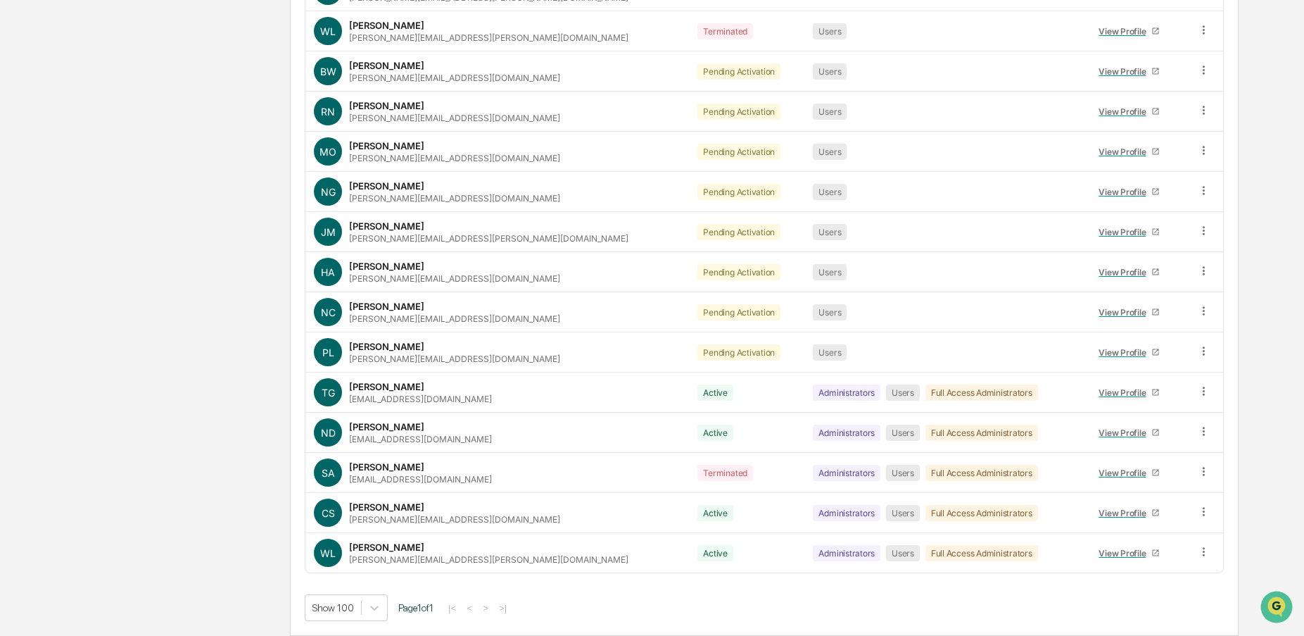
click at [77, 322] on div "Groups New All People Users Administrators Full Access Administrators All Peopl…" at bounding box center [652, 86] width 1174 height 1098
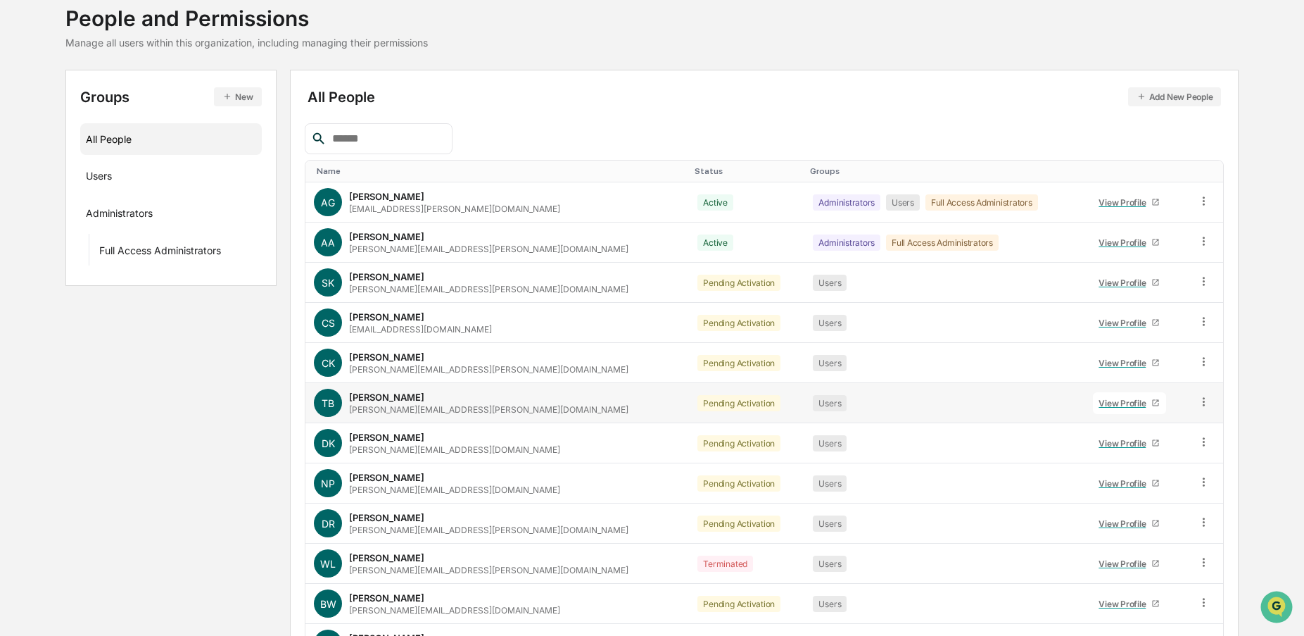
scroll to position [0, 0]
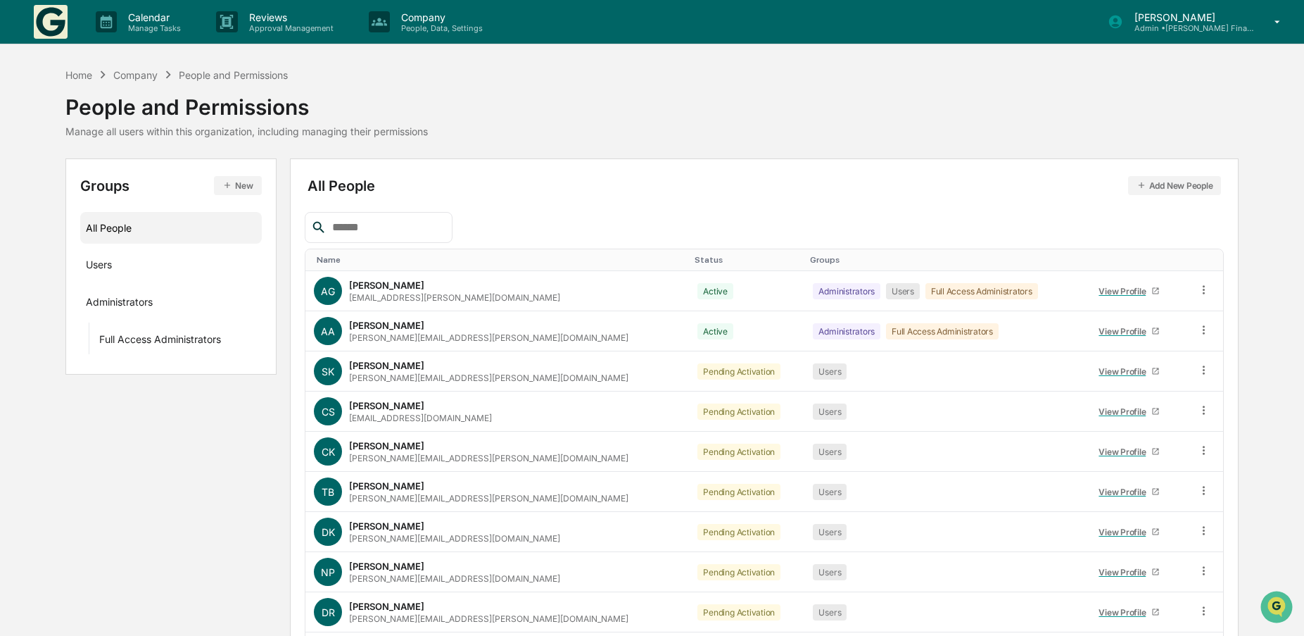
drag, startPoint x: 724, startPoint y: 94, endPoint x: 756, endPoint y: 97, distance: 31.9
click at [724, 94] on div "Home Company People and Permissions People and Permissions Manage all users wit…" at bounding box center [652, 102] width 1174 height 70
click at [54, 20] on img at bounding box center [51, 22] width 34 height 34
